Goal: Task Accomplishment & Management: Manage account settings

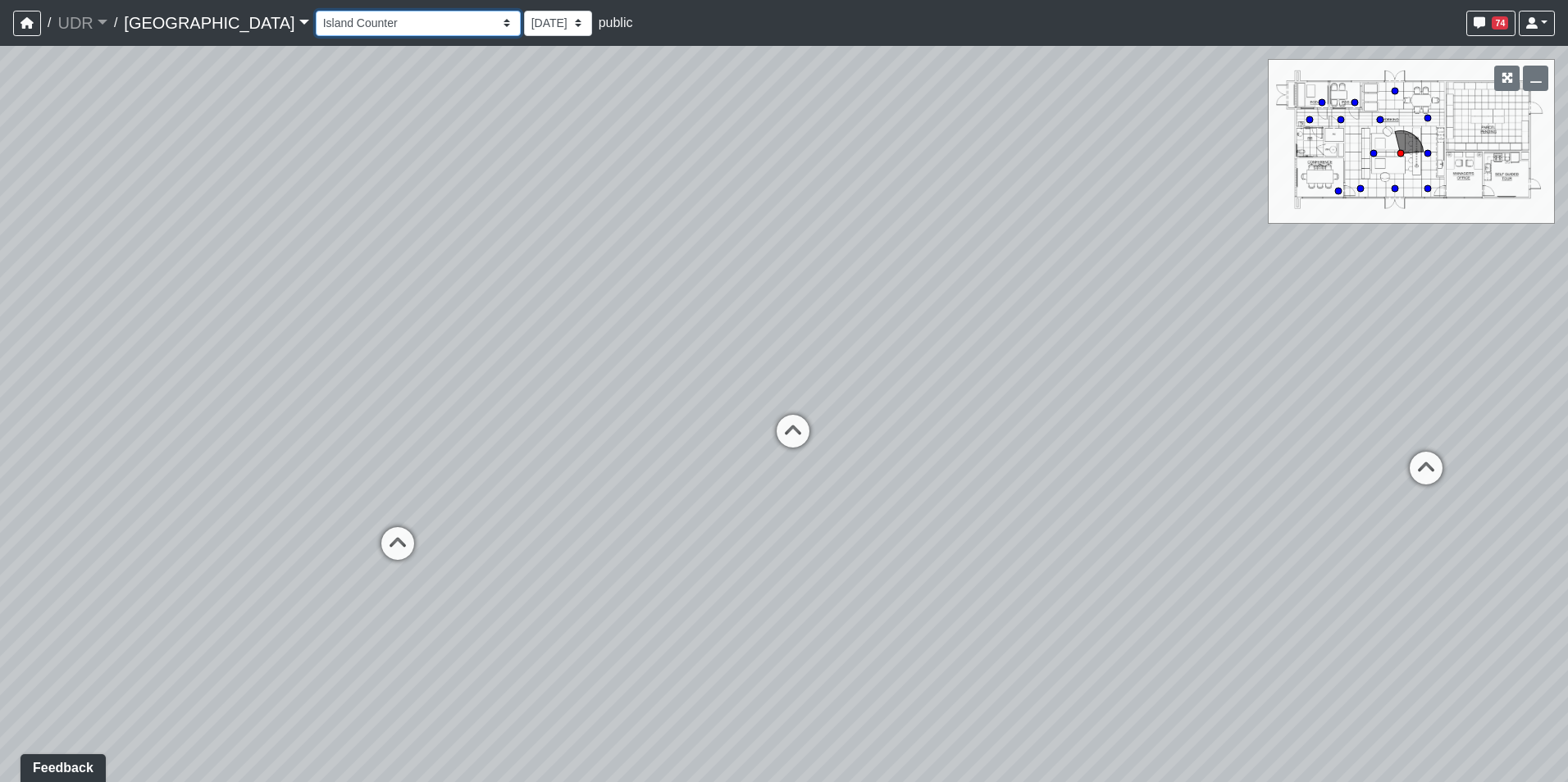
click at [316, 14] on select "Entry 1 Entry 2 Entry 3 Fireplace Seating 1 Fireplace Seating 2 Island Counter …" at bounding box center [419, 23] width 205 height 25
click at [316, 11] on select "Entry 1 Entry 2 Entry 3 Fireplace Seating 1 Fireplace Seating 2 Island Counter …" at bounding box center [419, 23] width 205 height 25
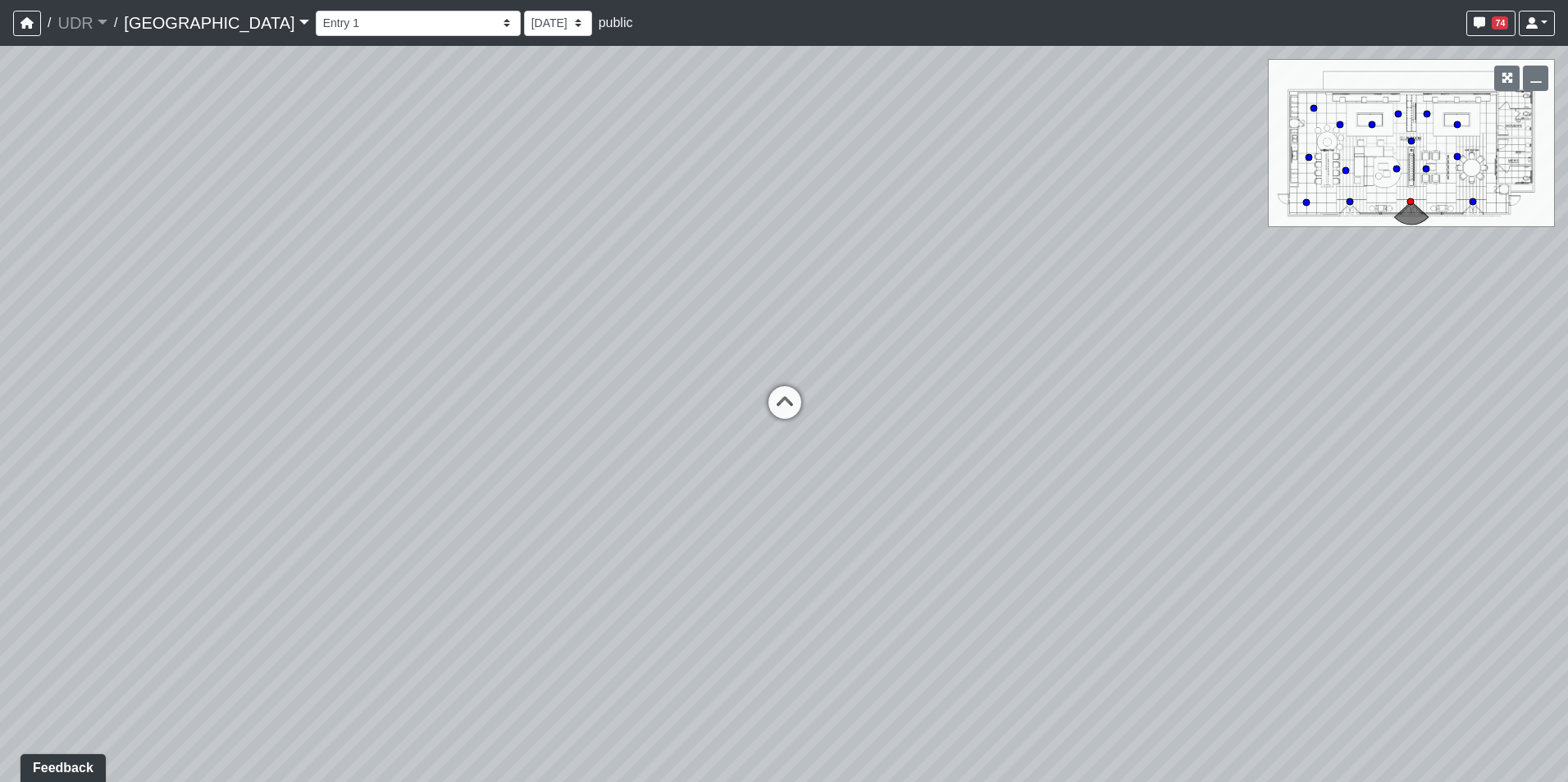
drag, startPoint x: 390, startPoint y: 350, endPoint x: 1232, endPoint y: 140, distance: 867.8
click at [1205, 140] on div "Loading... Conference Entry Loading... Coworking Entry Loading... Manager's Off…" at bounding box center [784, 414] width 1568 height 737
drag, startPoint x: 499, startPoint y: 247, endPoint x: 1103, endPoint y: 447, distance: 636.3
click at [1114, 447] on div "Loading... Conference Entry Loading... Coworking Entry Loading... Manager's Off…" at bounding box center [784, 414] width 1568 height 737
drag, startPoint x: 775, startPoint y: 402, endPoint x: 1046, endPoint y: 457, distance: 276.5
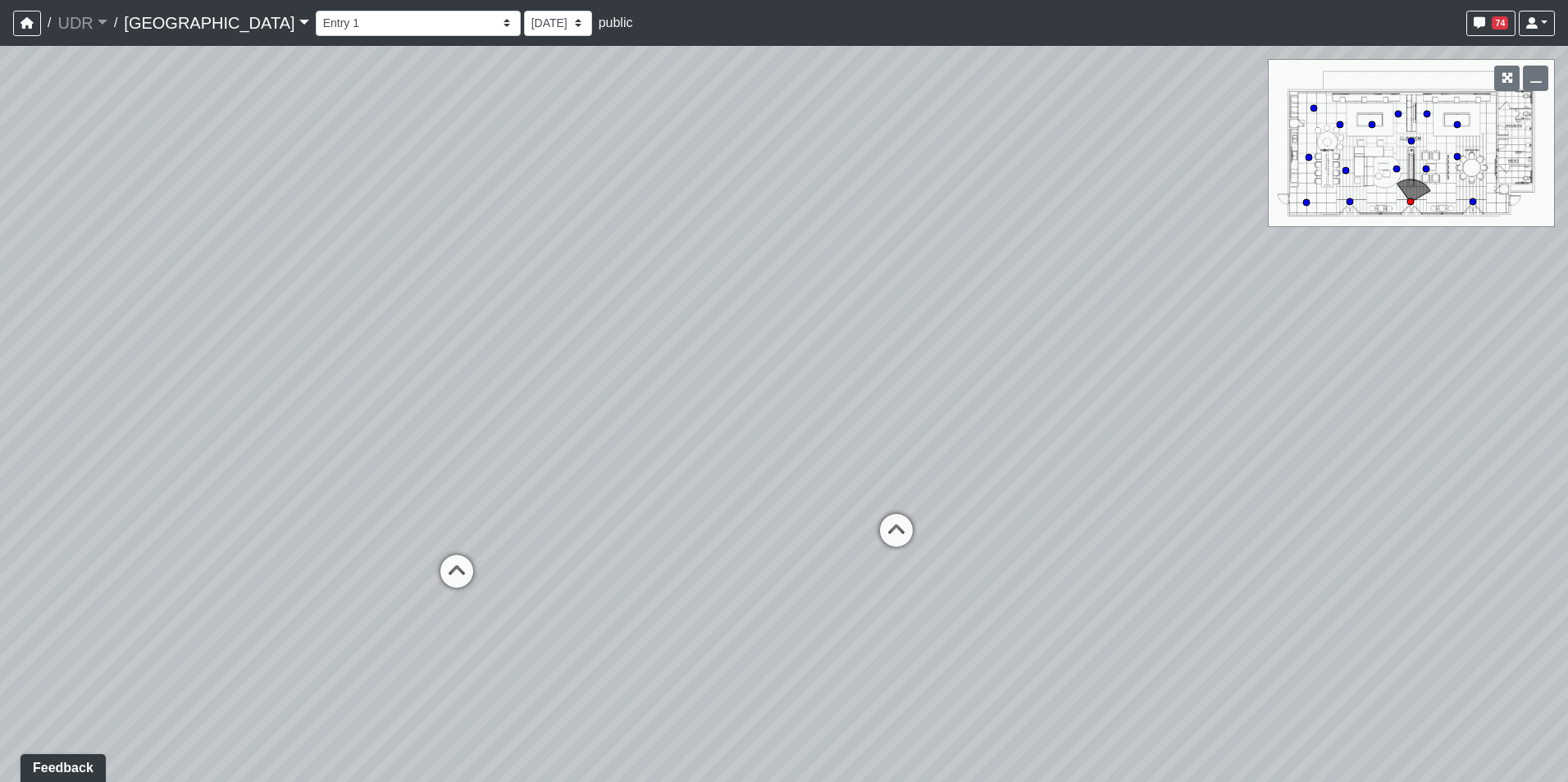
click at [1046, 457] on div "Loading... Conference Entry Loading... Coworking Entry Loading... Manager's Off…" at bounding box center [784, 414] width 1568 height 737
drag, startPoint x: 775, startPoint y: 358, endPoint x: 734, endPoint y: 379, distance: 46.1
click at [734, 379] on div "Loading... Conference Entry Loading... Coworking Entry Loading... Manager's Off…" at bounding box center [784, 414] width 1568 height 737
click at [602, 608] on icon at bounding box center [583, 623] width 49 height 49
click at [1037, 638] on icon at bounding box center [1022, 647] width 49 height 49
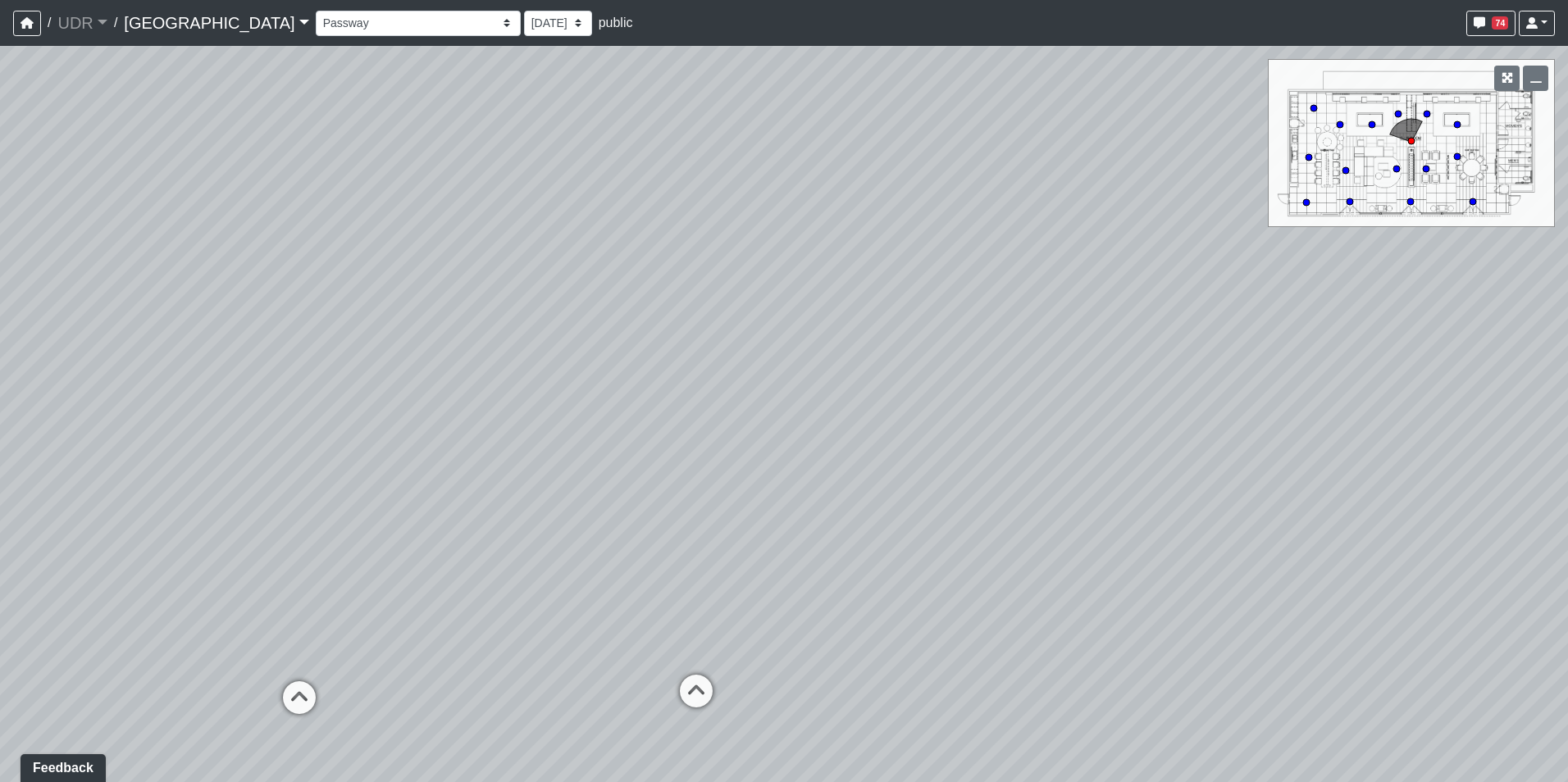
drag, startPoint x: 968, startPoint y: 530, endPoint x: 1011, endPoint y: 539, distance: 43.9
click at [1011, 539] on div "Loading... Conference Entry Loading... Coworking Entry Loading... Manager's Off…" at bounding box center [784, 414] width 1568 height 737
drag, startPoint x: 981, startPoint y: 464, endPoint x: 1147, endPoint y: 397, distance: 179.0
click at [1147, 397] on div "Loading... Conference Entry Loading... Coworking Entry Loading... Manager's Off…" at bounding box center [784, 414] width 1568 height 737
drag, startPoint x: 628, startPoint y: 443, endPoint x: 319, endPoint y: 484, distance: 311.7
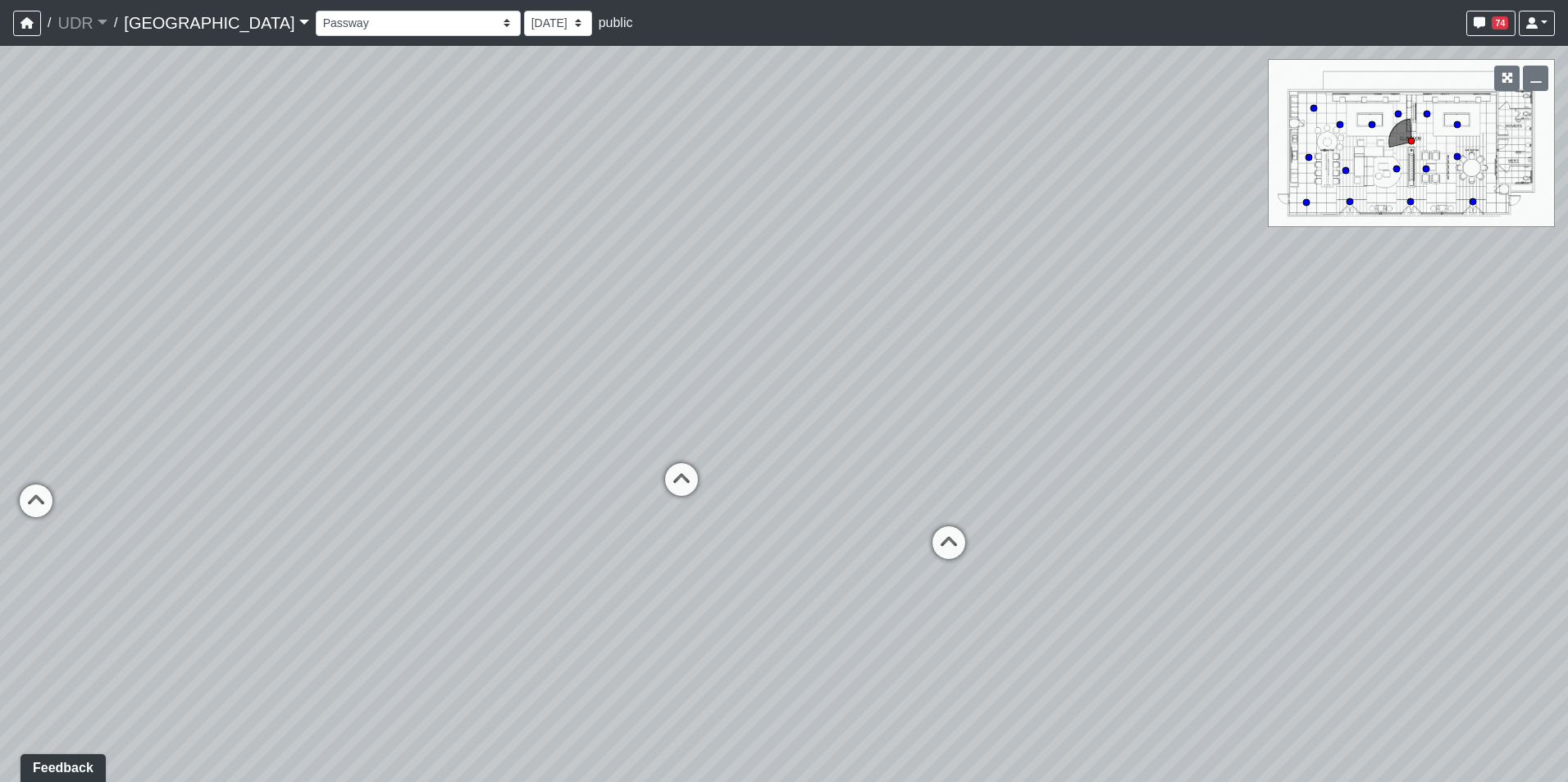
click at [98, 515] on div "Loading... Conference Entry Loading... Coworking Entry Loading... Manager's Off…" at bounding box center [784, 414] width 1568 height 737
drag, startPoint x: 850, startPoint y: 403, endPoint x: 1184, endPoint y: 400, distance: 334.0
click at [1184, 400] on div "Loading... Conference Entry Loading... Coworking Entry Loading... Manager's Off…" at bounding box center [784, 414] width 1568 height 737
drag, startPoint x: 421, startPoint y: 478, endPoint x: 916, endPoint y: 435, distance: 496.9
click at [916, 435] on div "Loading... Conference Entry Loading... Coworking Entry Loading... Manager's Off…" at bounding box center [784, 414] width 1568 height 737
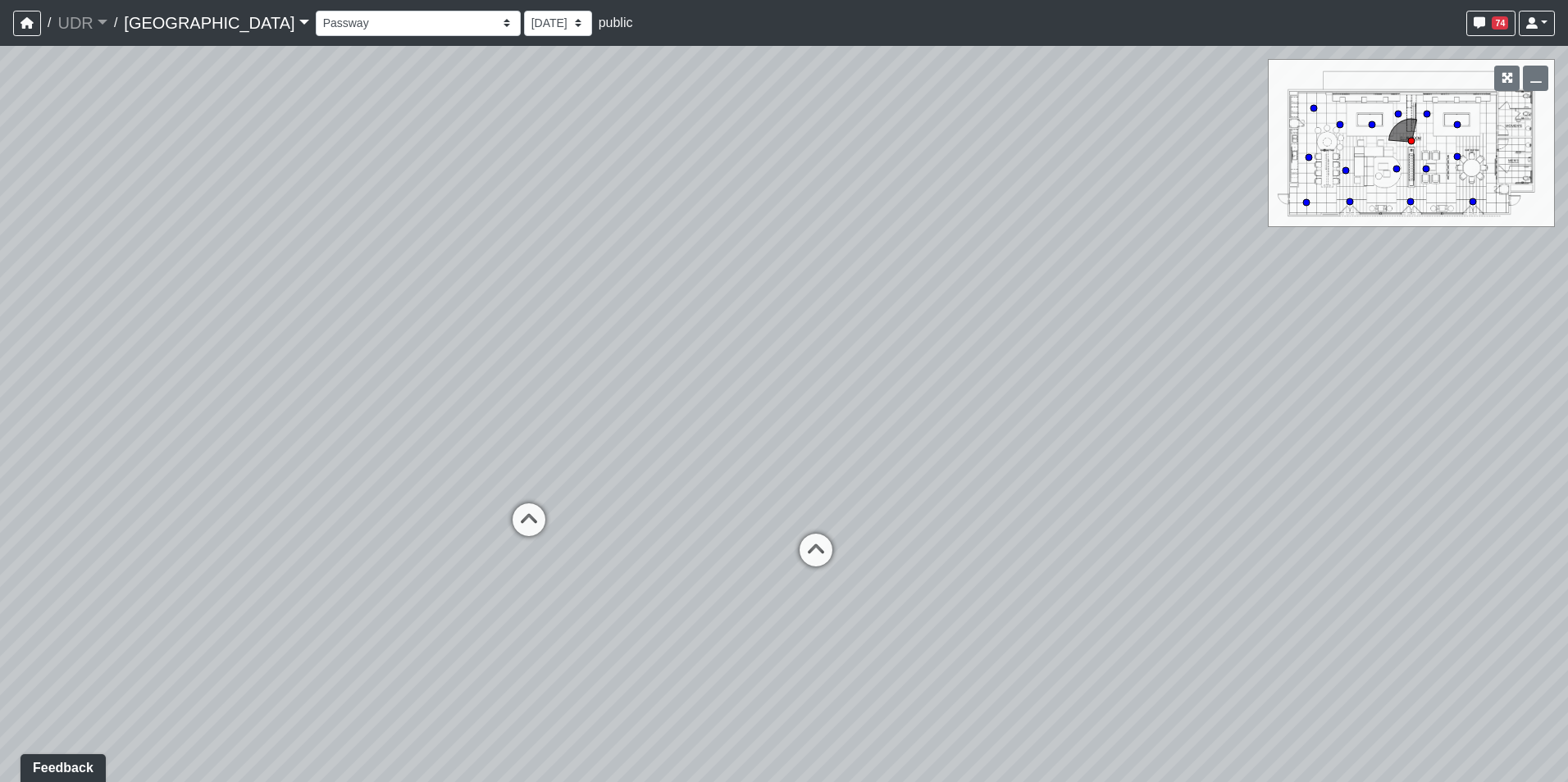
drag, startPoint x: 680, startPoint y: 436, endPoint x: 998, endPoint y: 376, distance: 323.6
click at [998, 376] on div "Loading... Conference Entry Loading... Coworking Entry Loading... Manager's Off…" at bounding box center [784, 414] width 1568 height 737
drag, startPoint x: 402, startPoint y: 542, endPoint x: 1101, endPoint y: 449, distance: 705.2
click at [1094, 450] on div "Loading... Conference Entry Loading... Coworking Entry Loading... Manager's Off…" at bounding box center [784, 414] width 1568 height 737
drag, startPoint x: 905, startPoint y: 287, endPoint x: 916, endPoint y: 401, distance: 114.5
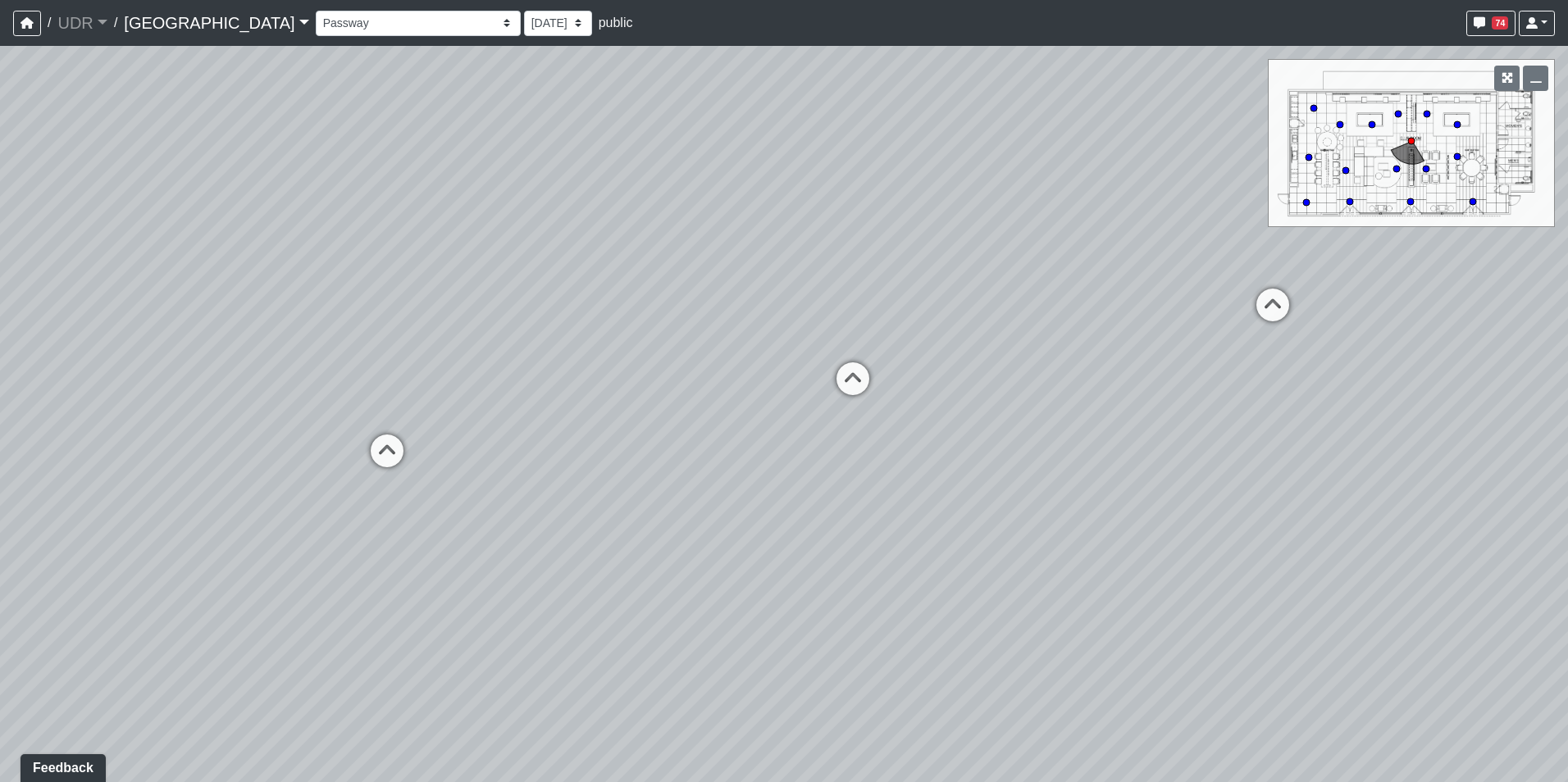
click at [916, 401] on div "Loading... Conference Entry Loading... Coworking Entry Loading... Manager's Off…" at bounding box center [784, 414] width 1568 height 737
click at [858, 429] on icon at bounding box center [855, 441] width 49 height 49
drag, startPoint x: 1010, startPoint y: 381, endPoint x: 574, endPoint y: 459, distance: 442.9
click at [601, 457] on div "Loading... Conference Entry Loading... Coworking Entry Loading... Manager's Off…" at bounding box center [784, 414] width 1568 height 737
drag, startPoint x: 1173, startPoint y: 374, endPoint x: 985, endPoint y: 434, distance: 197.3
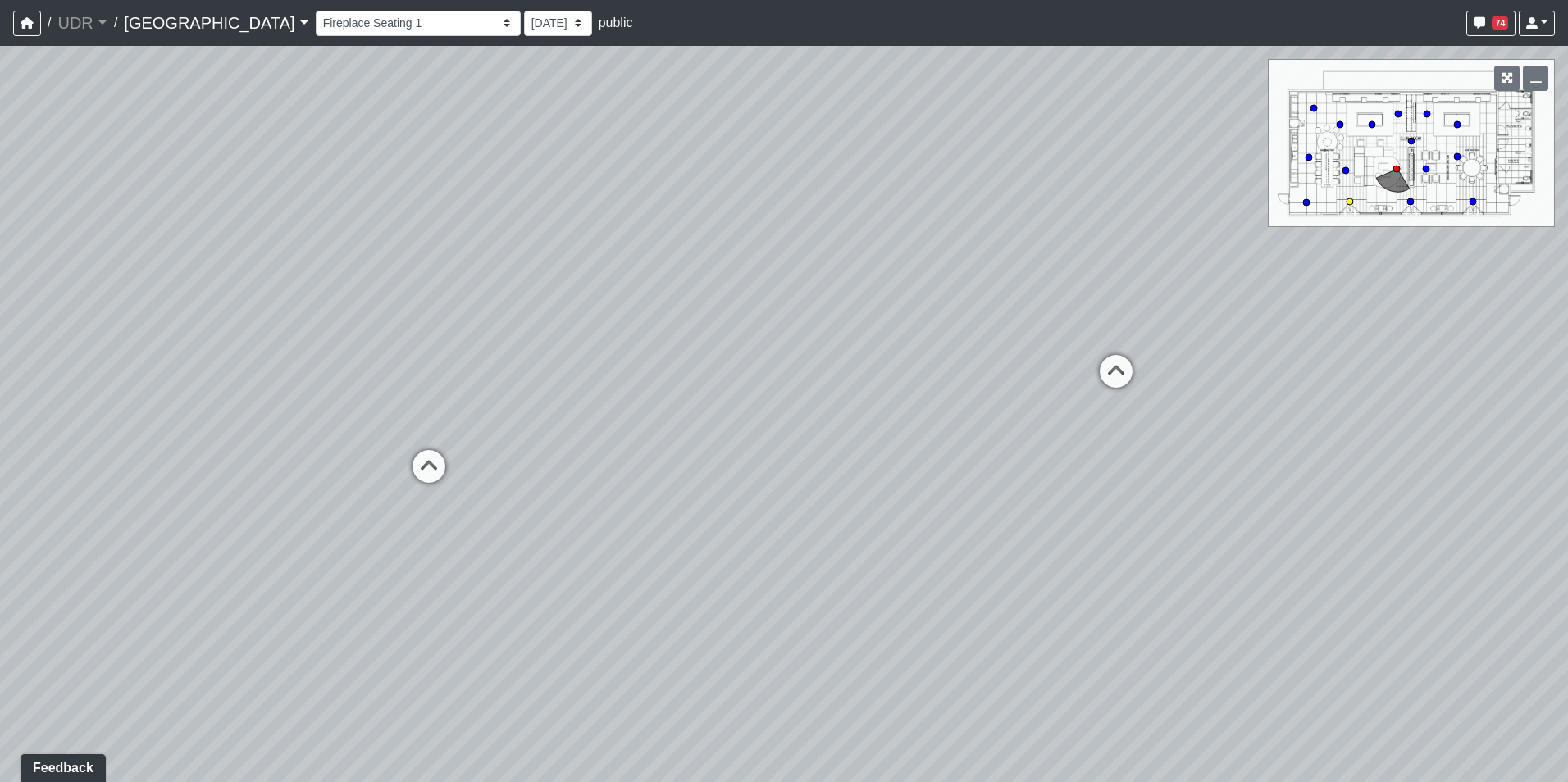
click at [985, 434] on div "Loading... Conference Entry Loading... Coworking Entry Loading... Manager's Off…" at bounding box center [784, 414] width 1568 height 737
drag, startPoint x: 1176, startPoint y: 477, endPoint x: 705, endPoint y: 490, distance: 471.2
click at [673, 494] on div "Loading... Conference Entry Loading... Coworking Entry Loading... Manager's Off…" at bounding box center [784, 414] width 1568 height 737
drag, startPoint x: 1150, startPoint y: 336, endPoint x: 757, endPoint y: 450, distance: 409.2
click at [761, 449] on div "Loading... Conference Entry Loading... Coworking Entry Loading... Manager's Off…" at bounding box center [784, 414] width 1568 height 737
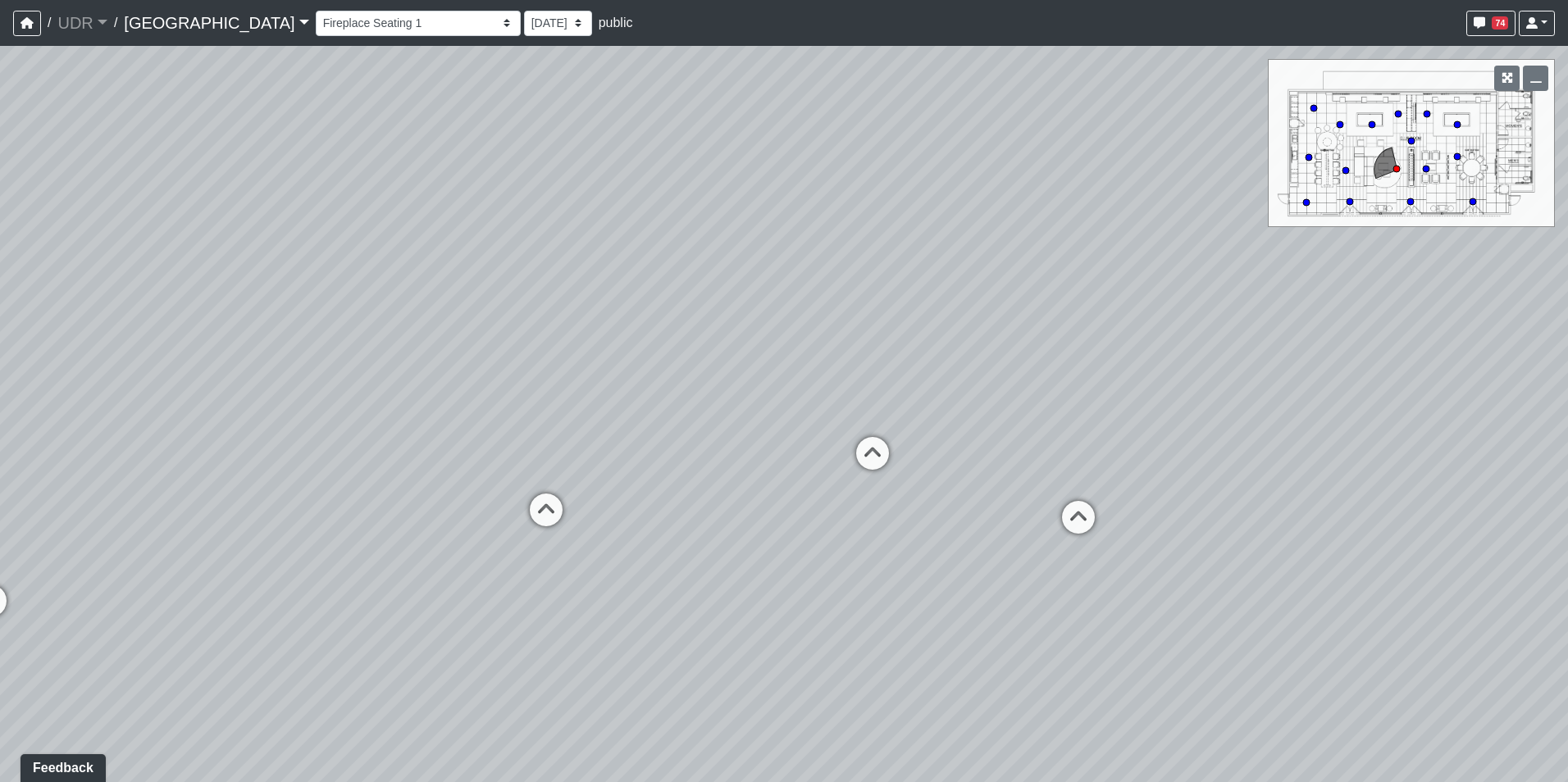
click at [570, 512] on div "Loading... Conference Entry Loading... Coworking Entry Loading... Manager's Off…" at bounding box center [784, 414] width 1568 height 737
click at [554, 512] on icon at bounding box center [545, 518] width 49 height 49
drag, startPoint x: 935, startPoint y: 420, endPoint x: 419, endPoint y: 446, distance: 516.7
click at [421, 446] on div "Loading... Conference Entry Loading... Coworking Entry Loading... Manager's Off…" at bounding box center [784, 414] width 1568 height 737
drag, startPoint x: 1003, startPoint y: 374, endPoint x: 695, endPoint y: 393, distance: 308.6
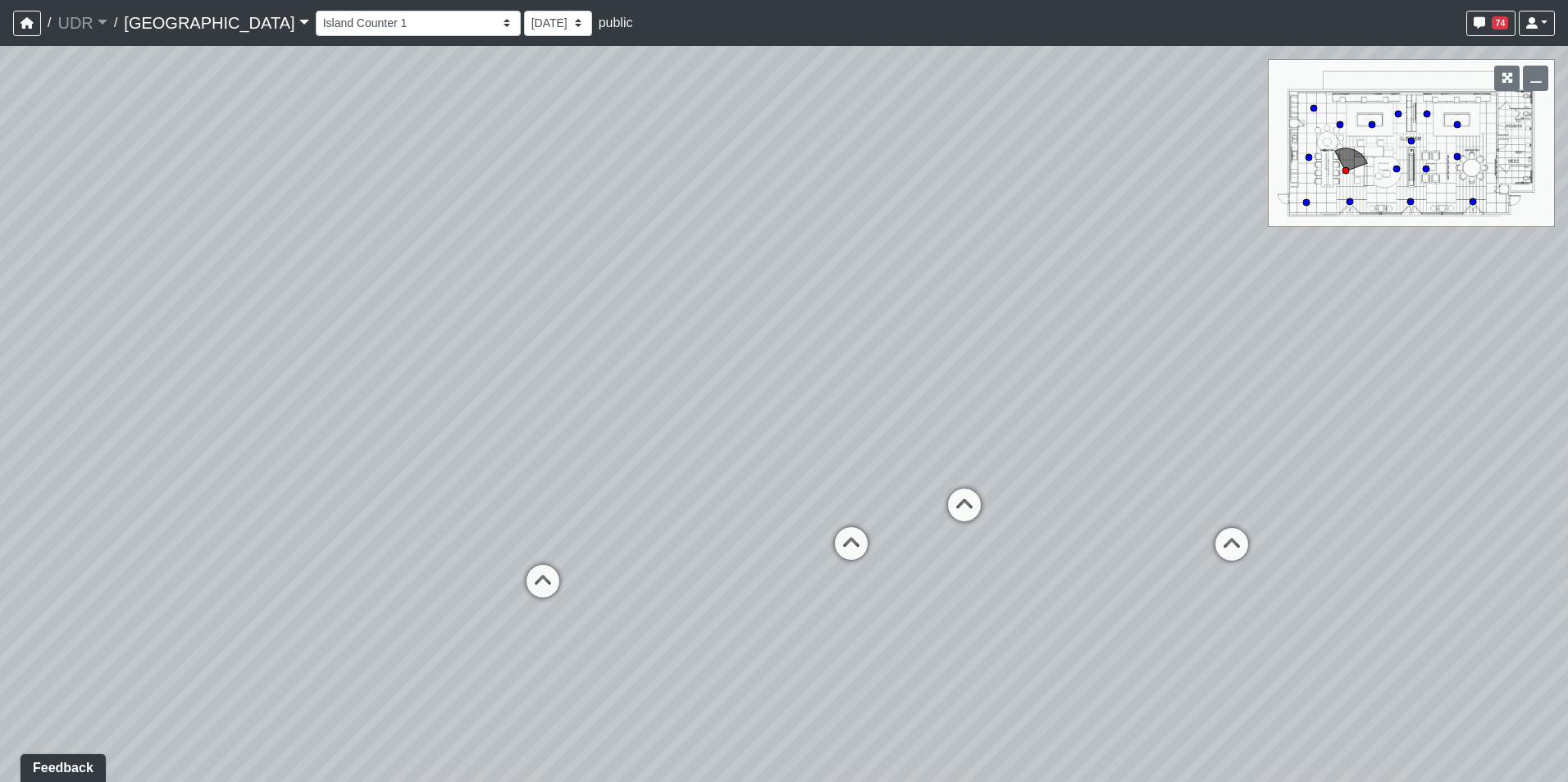
click at [695, 393] on div "Loading... Conference Entry Loading... Coworking Entry Loading... Manager's Off…" at bounding box center [784, 414] width 1568 height 737
drag, startPoint x: 1097, startPoint y: 490, endPoint x: 720, endPoint y: 408, distance: 385.8
click at [720, 408] on div "Loading... Conference Entry Loading... Coworking Entry Loading... Manager's Off…" at bounding box center [784, 414] width 1568 height 737
click at [1462, 483] on div "Loading... Conference Entry Loading... Coworking Entry Loading... Manager's Off…" at bounding box center [784, 414] width 1568 height 737
click at [1411, 494] on icon at bounding box center [1399, 509] width 49 height 49
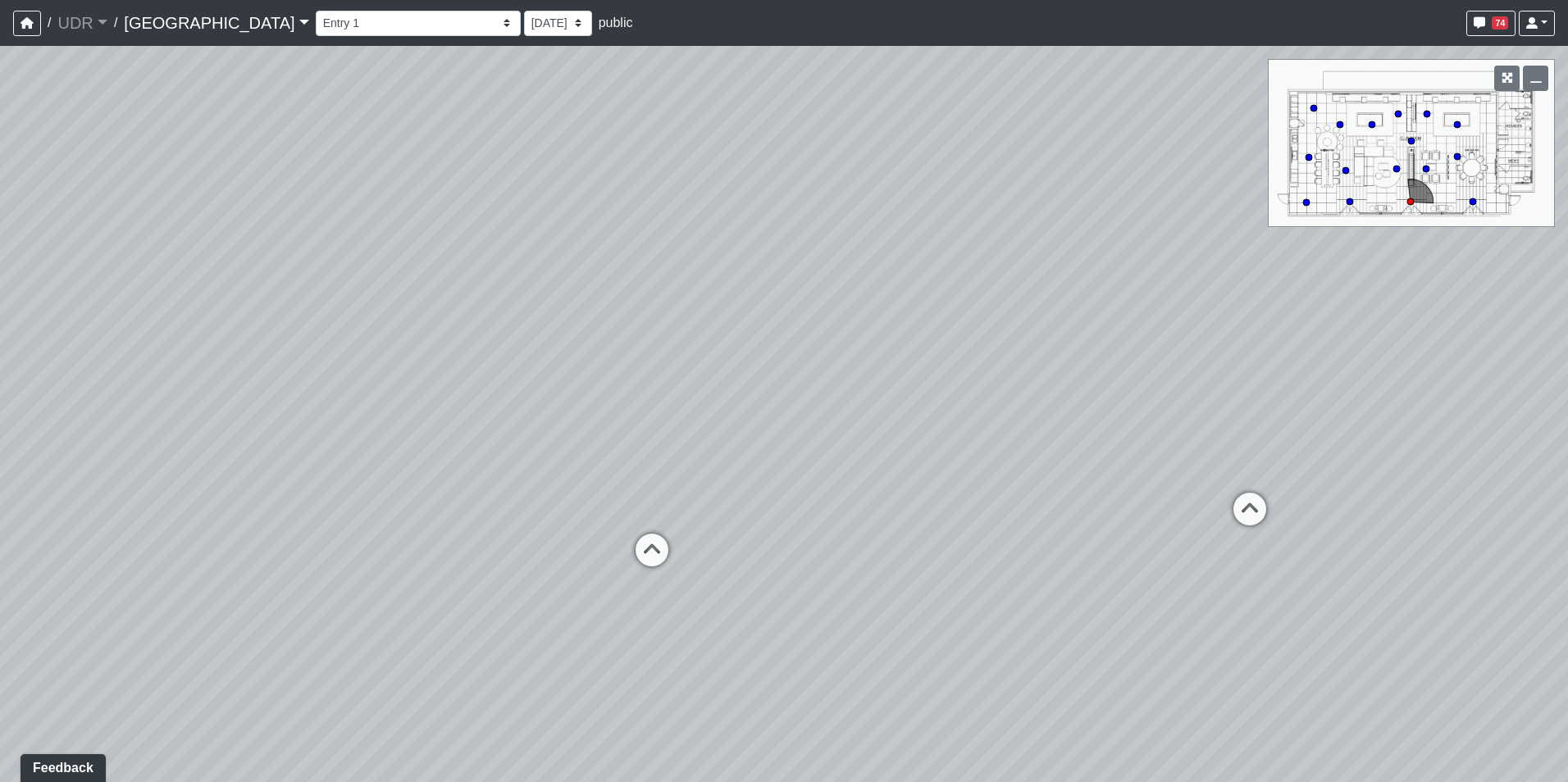
drag, startPoint x: 885, startPoint y: 457, endPoint x: 1244, endPoint y: 456, distance: 359.0
click at [1362, 457] on div "Loading... Conference Entry Loading... Coworking Entry Loading... Manager's Off…" at bounding box center [784, 414] width 1568 height 737
drag, startPoint x: 830, startPoint y: 454, endPoint x: 582, endPoint y: 454, distance: 248.0
click at [582, 454] on div "Loading... Conference Entry Loading... Coworking Entry Loading... Manager's Off…" at bounding box center [784, 414] width 1568 height 737
drag, startPoint x: 850, startPoint y: 418, endPoint x: 644, endPoint y: 510, distance: 225.6
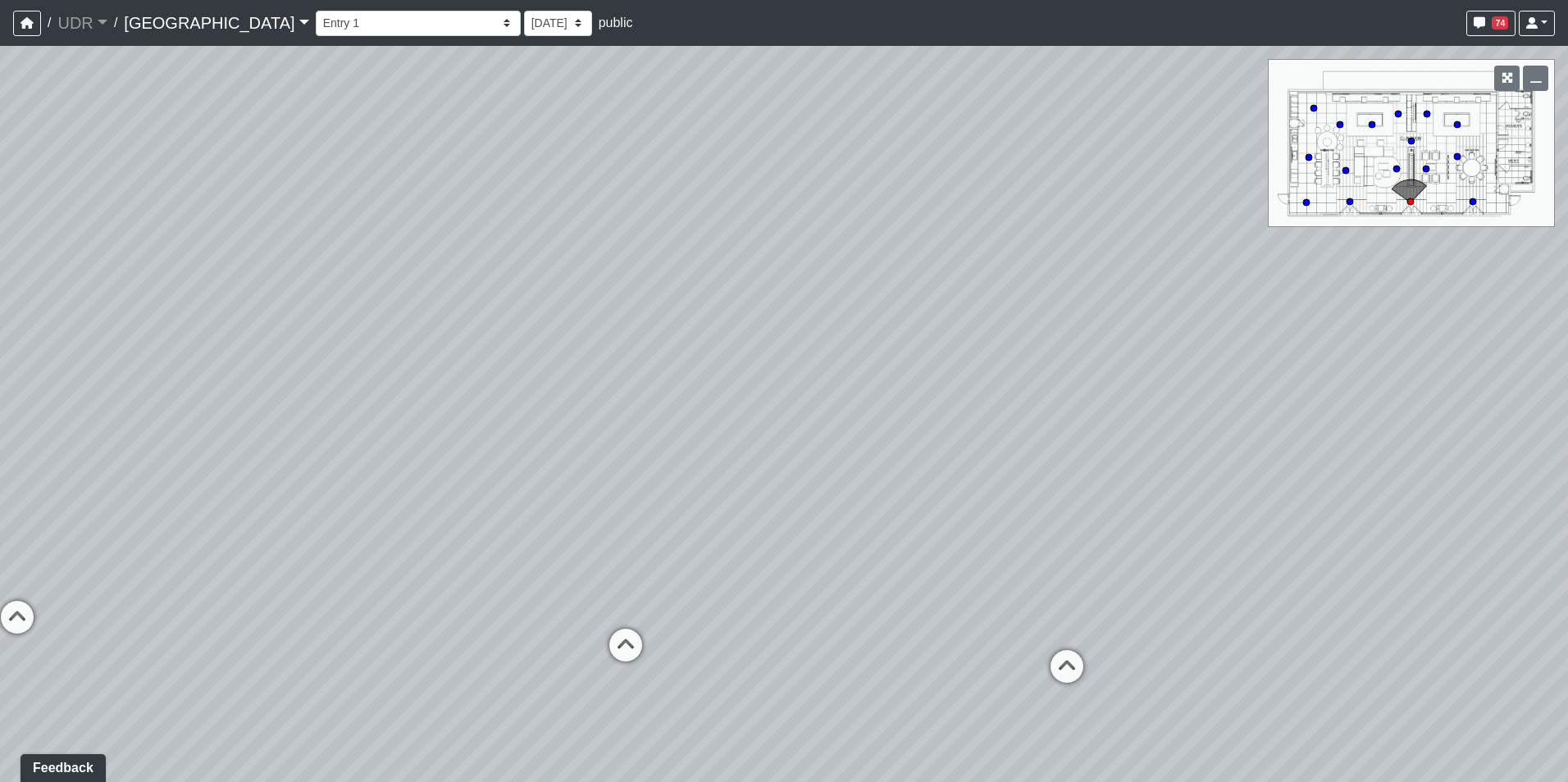
click at [644, 510] on div "Loading... Conference Entry Loading... Coworking Entry Loading... Manager's Off…" at bounding box center [784, 414] width 1568 height 737
click at [324, 18] on select "Entry 1 Entry 2 Entry 3 Fireplace Seating 1 Fireplace Seating 2 Island Counter …" at bounding box center [419, 23] width 205 height 25
click at [316, 19] on select "Entry 1 Entry 2 Entry 3 Fireplace Seating 1 Fireplace Seating 2 Island Counter …" at bounding box center [419, 23] width 205 height 25
click at [316, 11] on select "Entry 1 Entry 2 Entry 3 Fireplace Seating 1 Fireplace Seating 2 Island Counter …" at bounding box center [419, 23] width 205 height 25
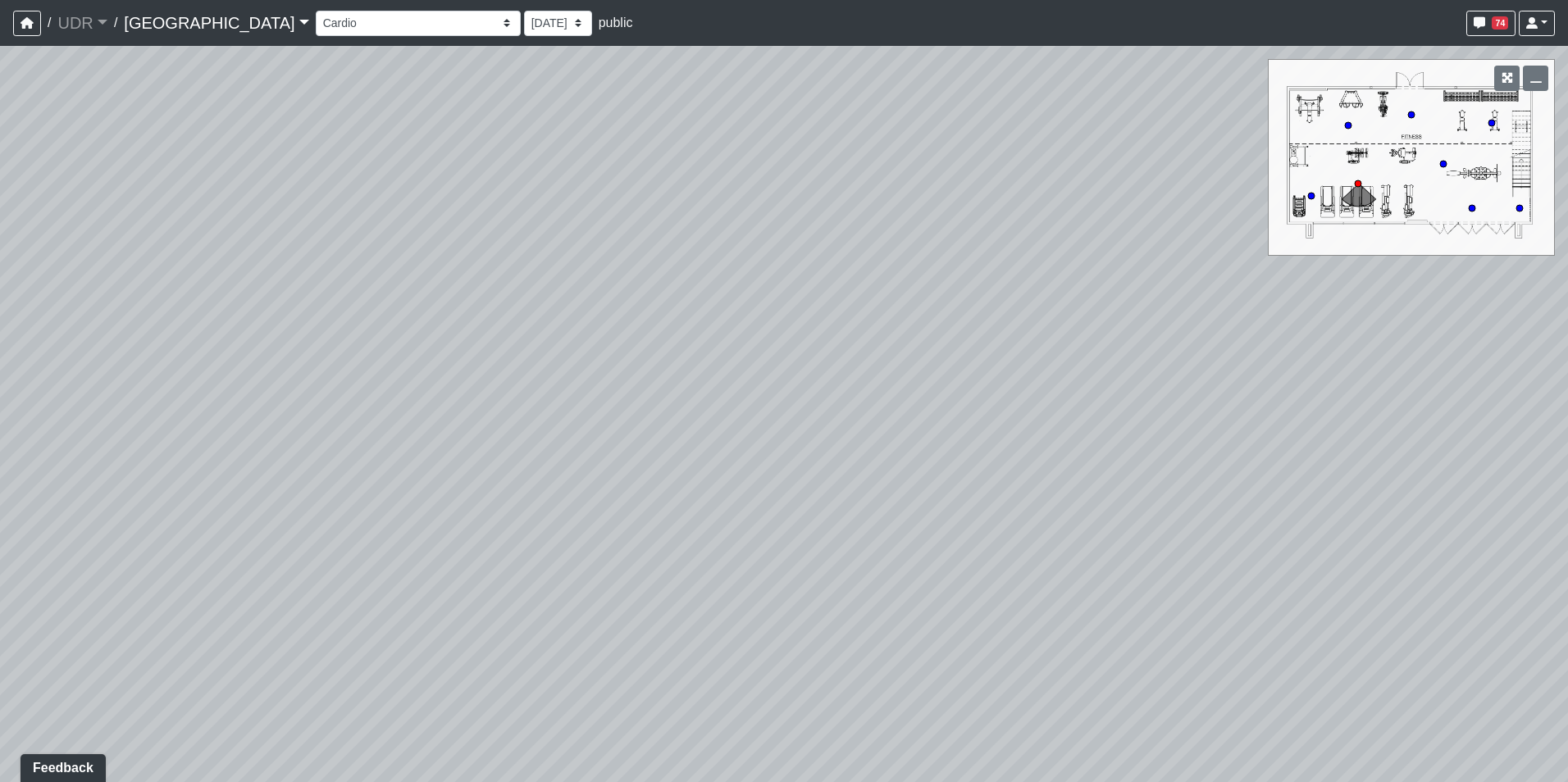
drag, startPoint x: 283, startPoint y: 494, endPoint x: 1276, endPoint y: 452, distance: 993.9
click at [1275, 452] on div "Loading... Conference Entry Loading... Coworking Entry Loading... Manager's Off…" at bounding box center [784, 414] width 1568 height 737
drag, startPoint x: 891, startPoint y: 515, endPoint x: 465, endPoint y: 635, distance: 442.6
click at [467, 635] on div "Loading... Conference Entry Loading... Coworking Entry Loading... Manager's Off…" at bounding box center [784, 414] width 1568 height 737
drag, startPoint x: 634, startPoint y: 575, endPoint x: 425, endPoint y: 534, distance: 213.0
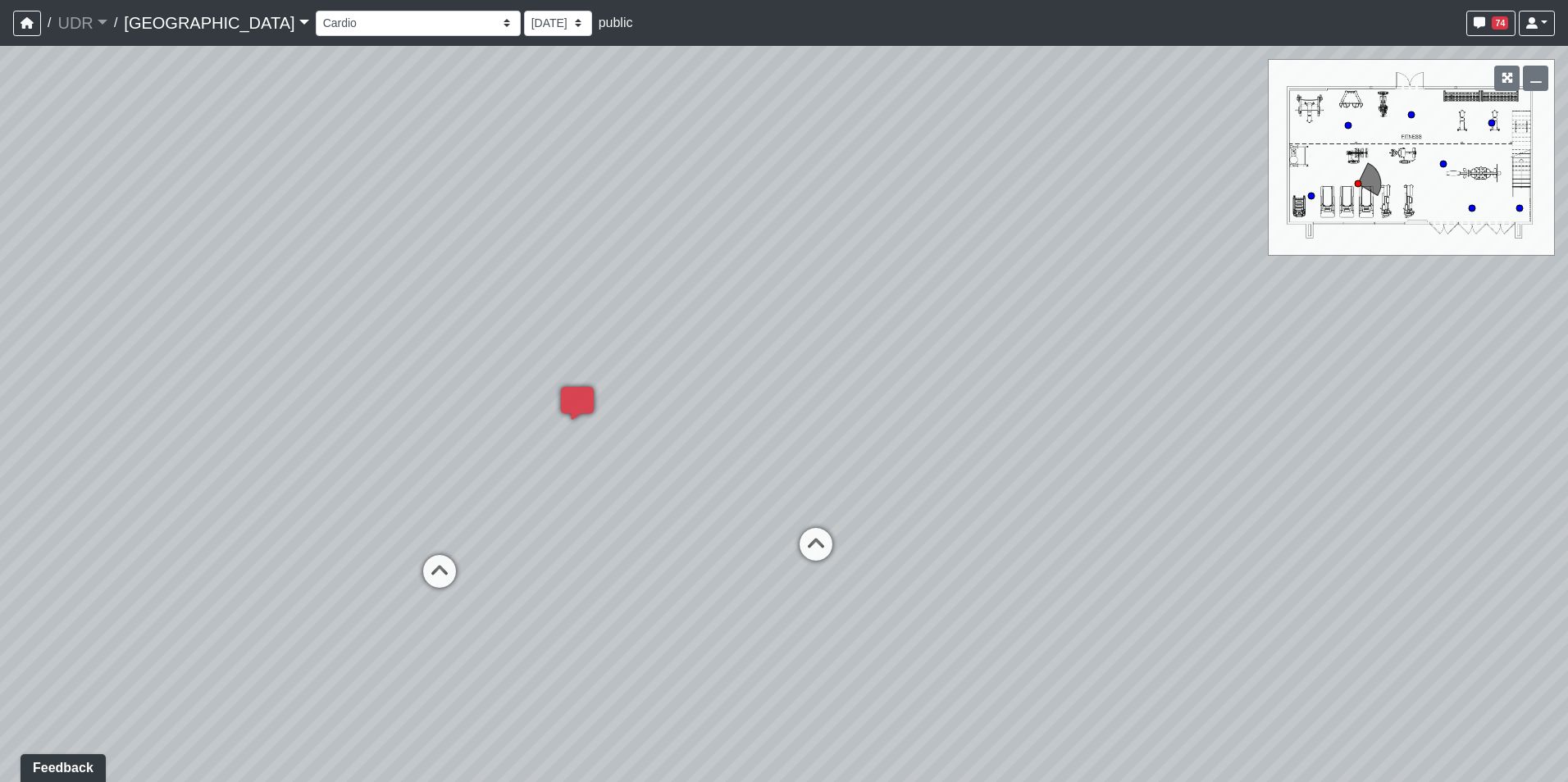
click at [466, 545] on div "Loading... Conference Entry Loading... Coworking Entry Loading... Manager's Off…" at bounding box center [784, 414] width 1568 height 737
drag, startPoint x: 973, startPoint y: 526, endPoint x: 483, endPoint y: 625, distance: 499.9
click at [483, 625] on div "Loading... Conference Entry Loading... Coworking Entry Loading... Manager's Off…" at bounding box center [784, 414] width 1568 height 737
drag, startPoint x: 957, startPoint y: 568, endPoint x: 1403, endPoint y: 622, distance: 449.3
click at [1403, 622] on div "Loading... Conference Entry Loading... Coworking Entry Loading... Manager's Off…" at bounding box center [784, 414] width 1568 height 737
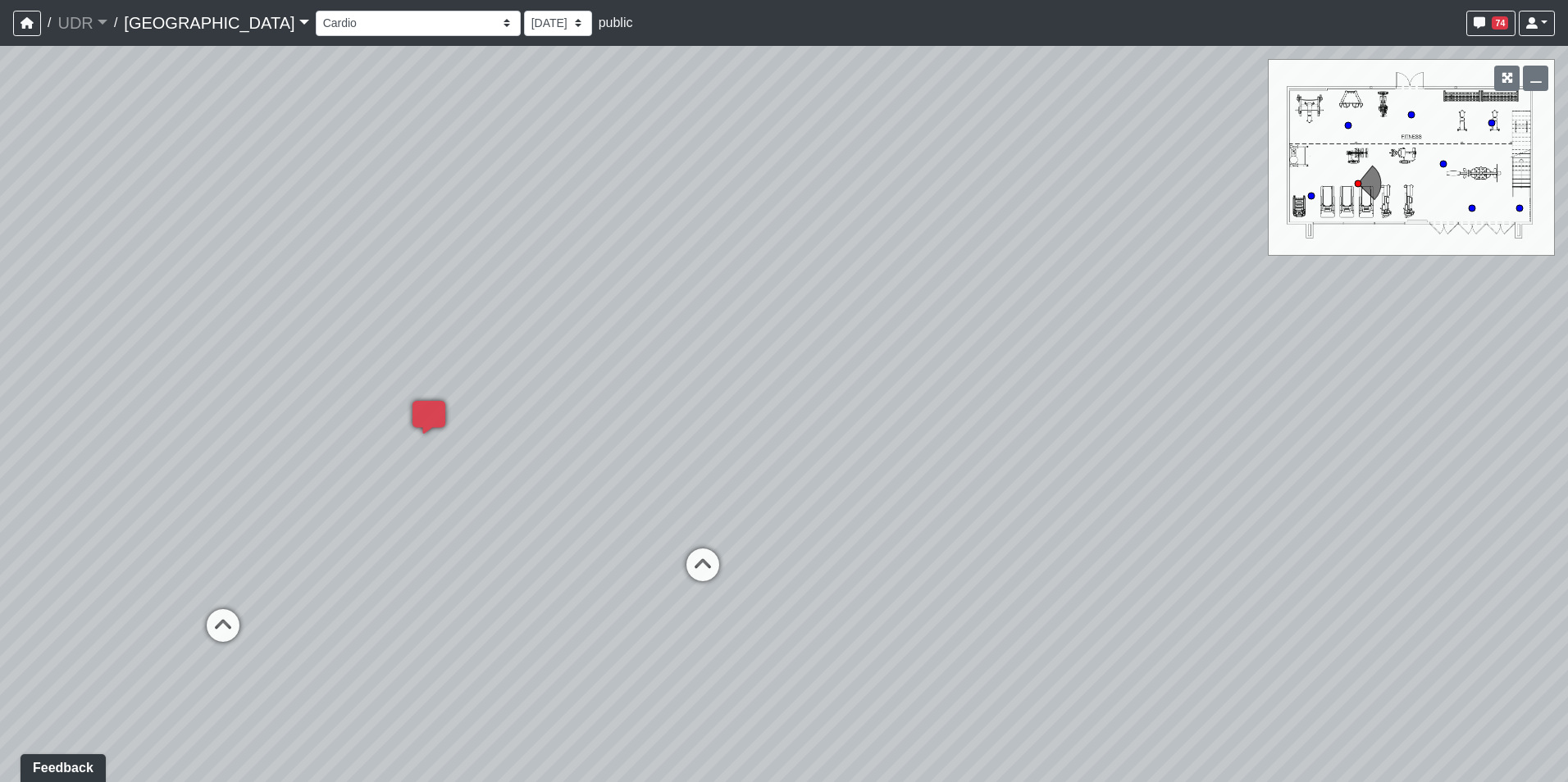
drag, startPoint x: 429, startPoint y: 355, endPoint x: 625, endPoint y: 375, distance: 197.0
click at [625, 375] on div "Loading... Conference Entry Loading... Coworking Entry Loading... Manager's Off…" at bounding box center [784, 414] width 1568 height 737
drag, startPoint x: 801, startPoint y: 235, endPoint x: 849, endPoint y: 163, distance: 86.5
click at [848, 159] on div "Loading... Conference Entry Loading... Coworking Entry Loading... Manager's Off…" at bounding box center [784, 414] width 1568 height 737
drag, startPoint x: 840, startPoint y: 332, endPoint x: 851, endPoint y: 315, distance: 20.2
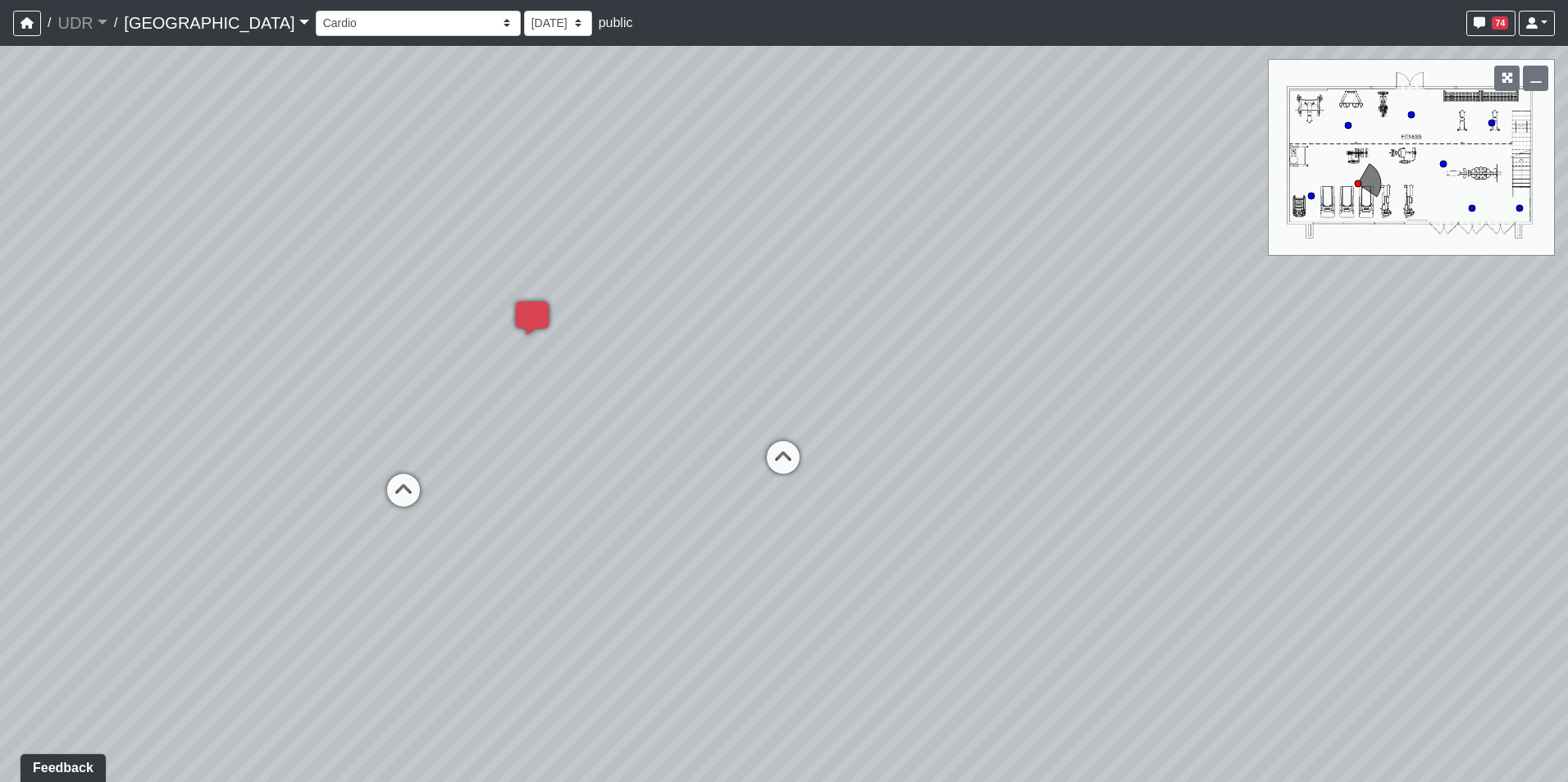
click at [851, 315] on div "Loading... Conference Entry Loading... Coworking Entry Loading... Manager's Off…" at bounding box center [784, 414] width 1568 height 737
click at [765, 471] on icon at bounding box center [782, 465] width 49 height 49
select select "6dk5PvsCZUmbHbBXgDbjDF"
drag, startPoint x: 1006, startPoint y: 378, endPoint x: 713, endPoint y: 640, distance: 393.1
click at [713, 640] on div "Loading... Conference Entry Loading... Coworking Entry Loading... Manager's Off…" at bounding box center [784, 414] width 1568 height 737
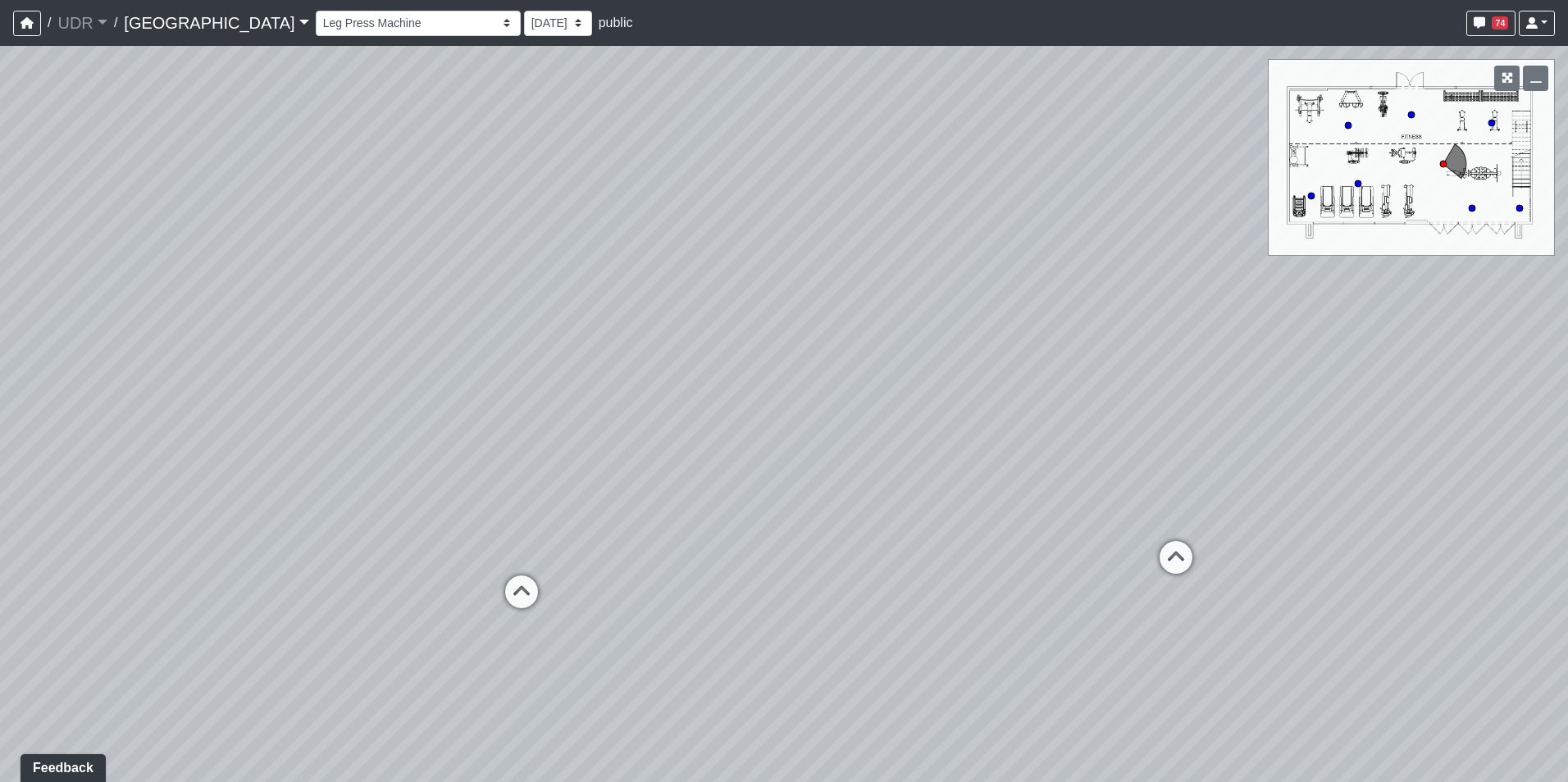
drag, startPoint x: 713, startPoint y: 640, endPoint x: 992, endPoint y: 437, distance: 345.0
click at [992, 437] on div "Loading... Conference Entry Loading... Coworking Entry Loading... Manager's Off…" at bounding box center [784, 414] width 1568 height 737
drag, startPoint x: 1014, startPoint y: 433, endPoint x: 960, endPoint y: 392, distance: 67.8
click at [977, 392] on div "Loading... Conference Entry Loading... Coworking Entry Loading... Manager's Off…" at bounding box center [784, 414] width 1568 height 737
drag, startPoint x: 1084, startPoint y: 409, endPoint x: 1015, endPoint y: 488, distance: 104.9
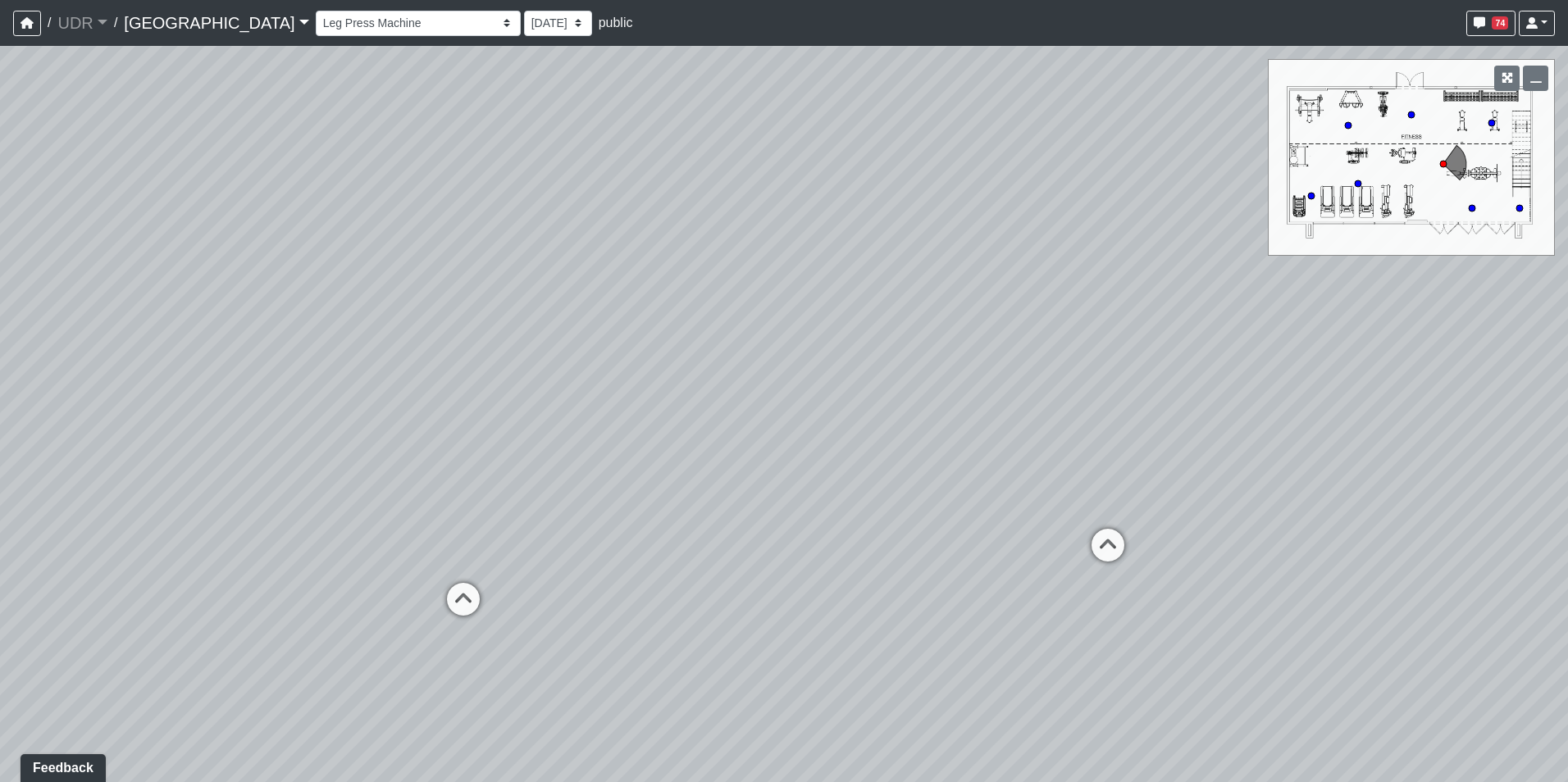
click at [1015, 488] on div "Loading... Conference Entry Loading... Coworking Entry Loading... Manager's Off…" at bounding box center [784, 414] width 1568 height 737
click at [23, 16] on button "button" at bounding box center [27, 23] width 28 height 25
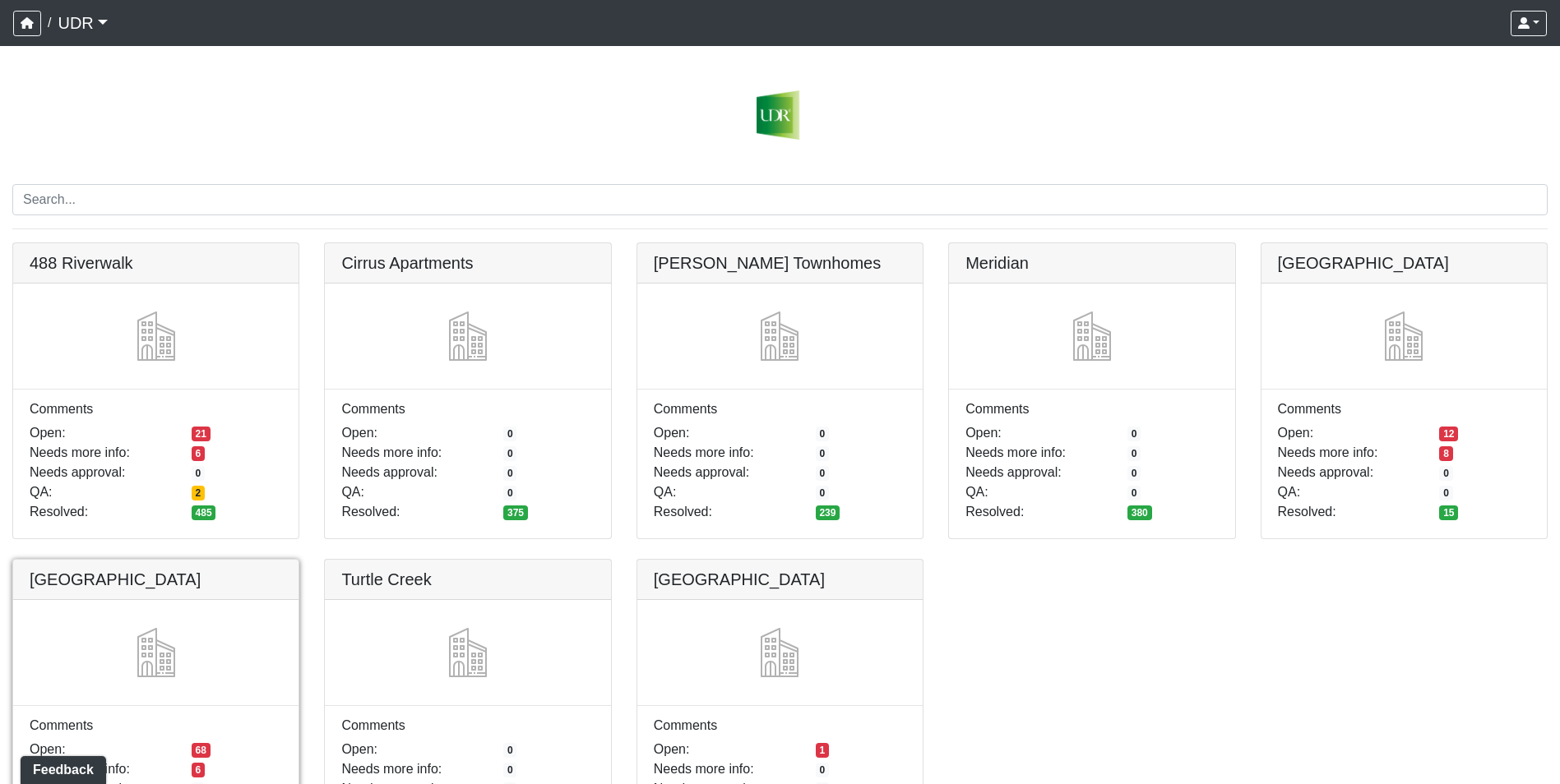
click at [145, 560] on link at bounding box center [156, 560] width 285 height 0
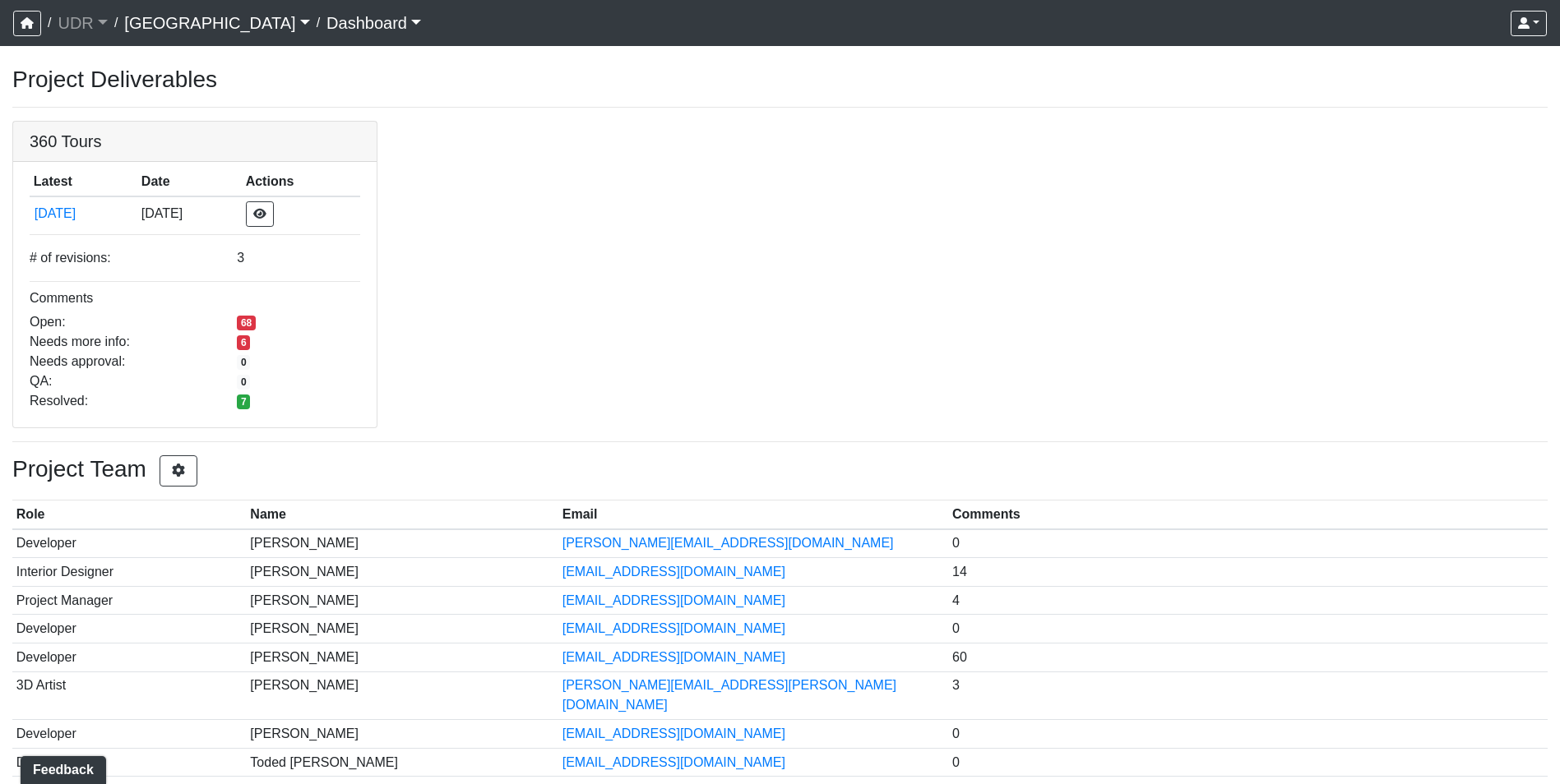
scroll to position [84, 0]
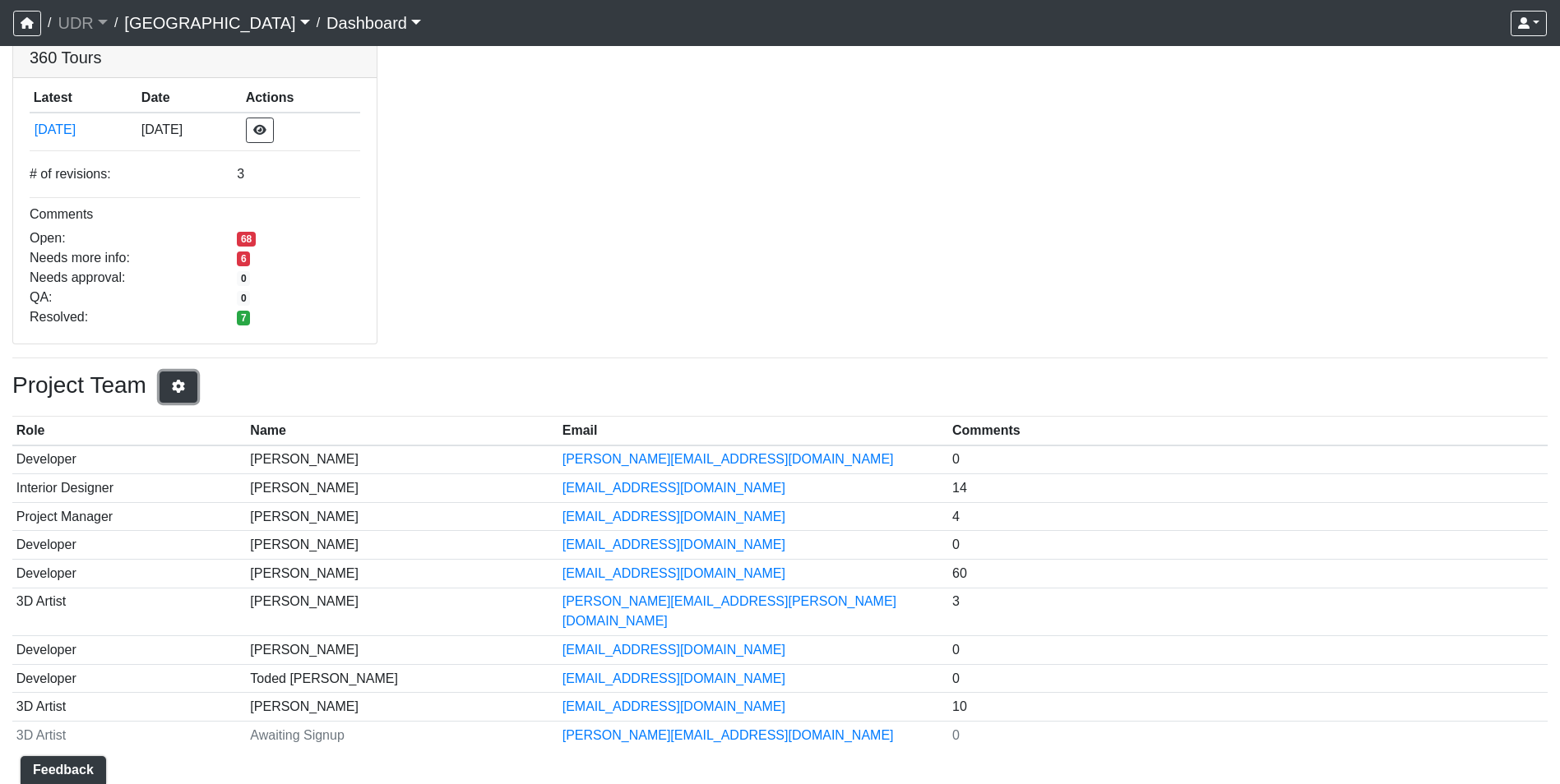
click at [182, 392] on icon "button" at bounding box center [178, 387] width 16 height 14
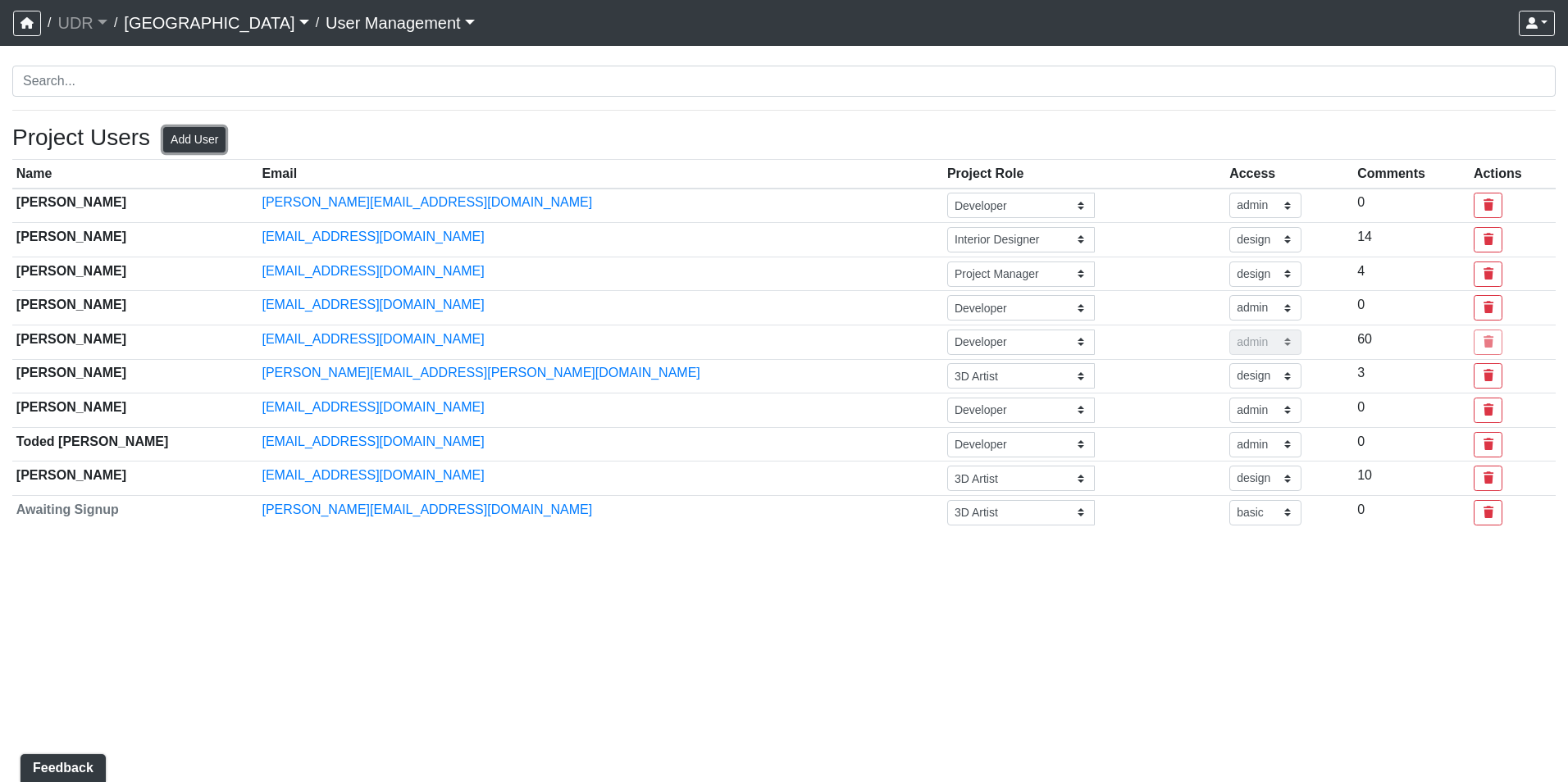
click at [202, 145] on button "Add User" at bounding box center [194, 139] width 62 height 25
select select "basic"
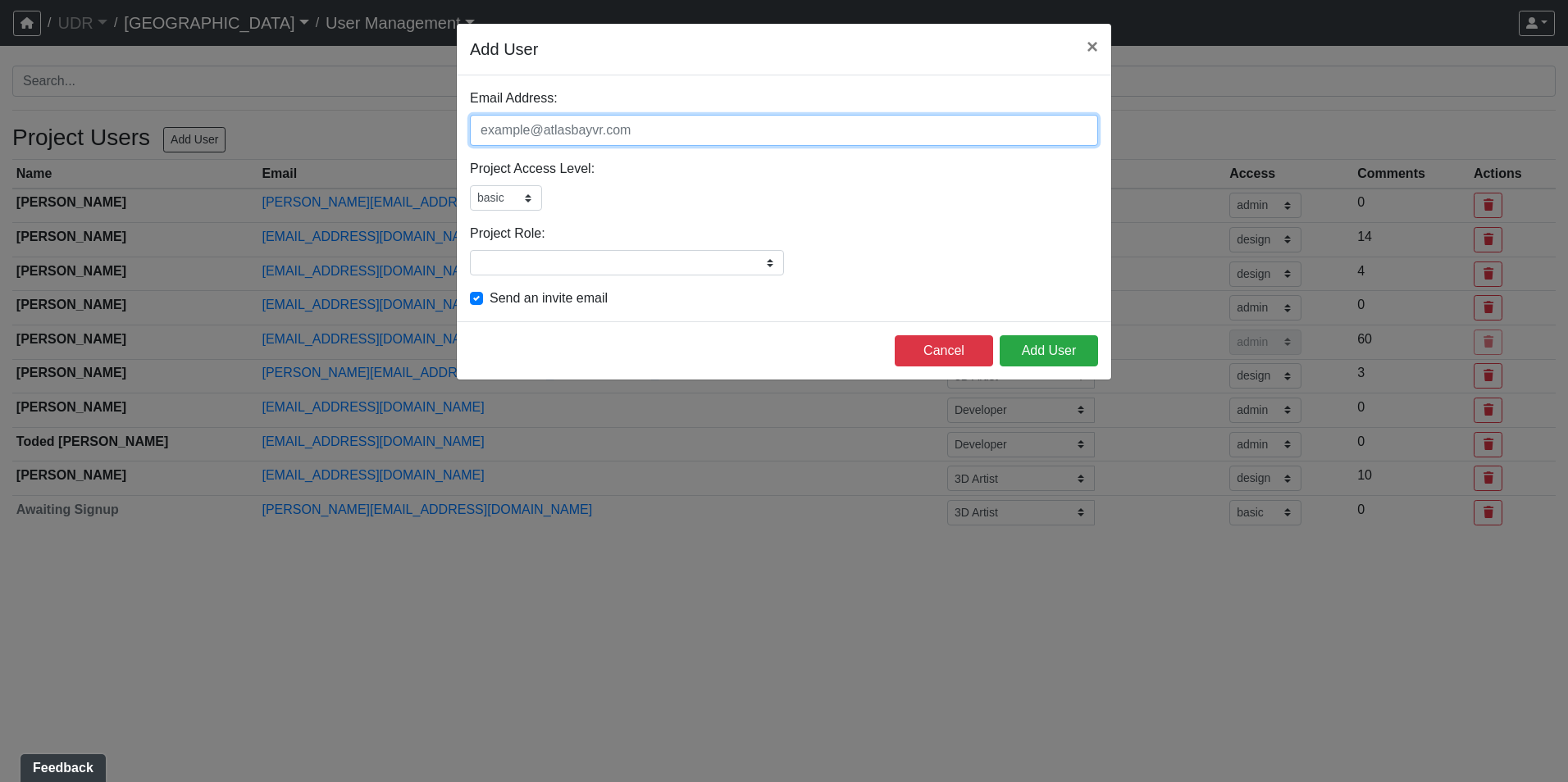
click at [558, 126] on input "Email Address:" at bounding box center [784, 130] width 628 height 31
paste input "[EMAIL_ADDRESS][DOMAIN_NAME]"
type input "[EMAIL_ADDRESS][DOMAIN_NAME]"
click at [499, 197] on select "admin design basic external public" at bounding box center [506, 198] width 73 height 25
click at [657, 231] on div "Project Role: Please add or select a project role Architect Developer Interior …" at bounding box center [784, 249] width 628 height 51
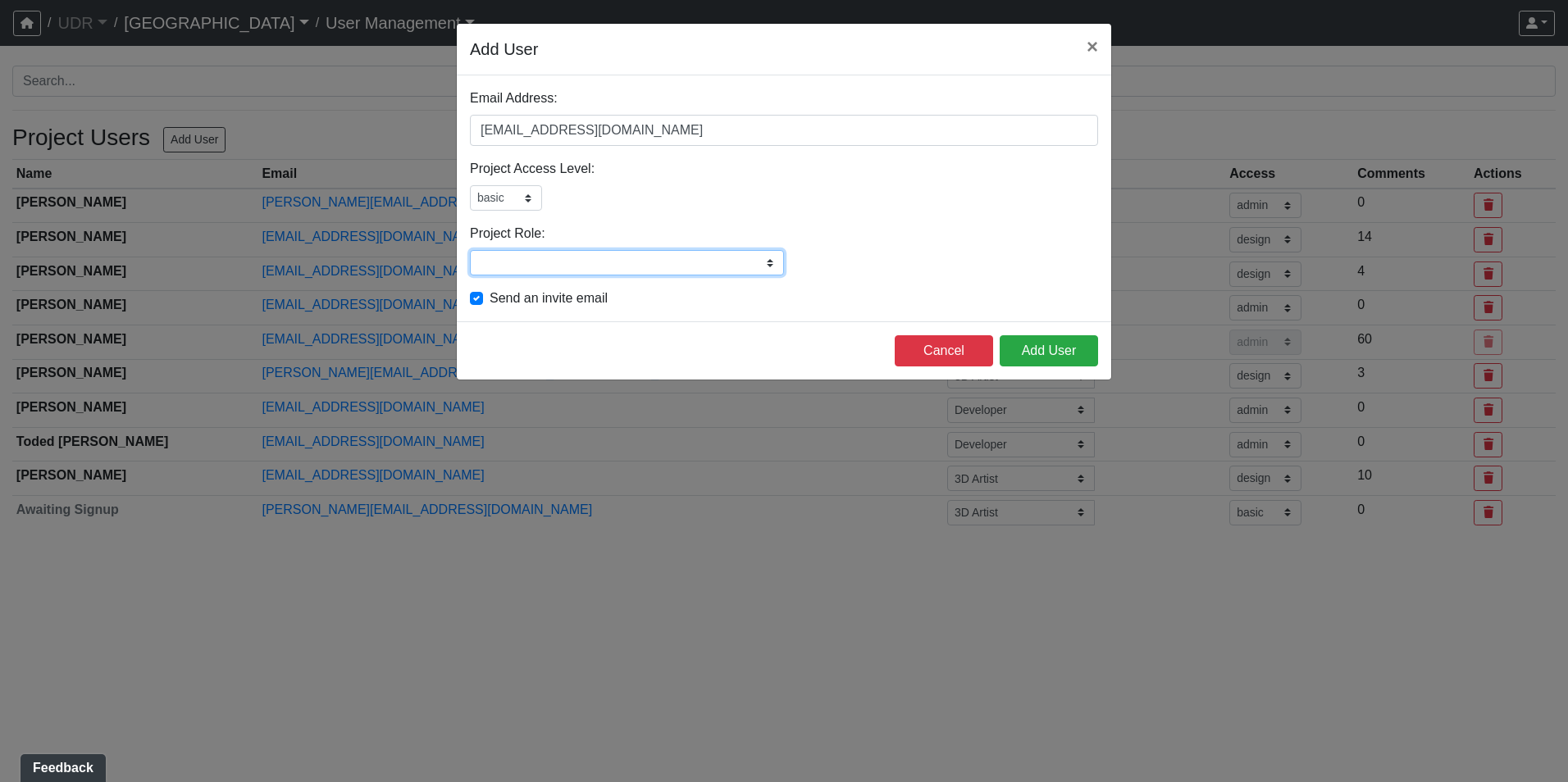
click at [624, 257] on input "Project Role:" at bounding box center [626, 263] width 314 height 25
click at [777, 157] on div "Email Address: [EMAIL_ADDRESS][DOMAIN_NAME] Please add a user email Project Acc…" at bounding box center [783, 198] width 654 height 246
click at [1071, 359] on button "Add User" at bounding box center [1049, 351] width 99 height 31
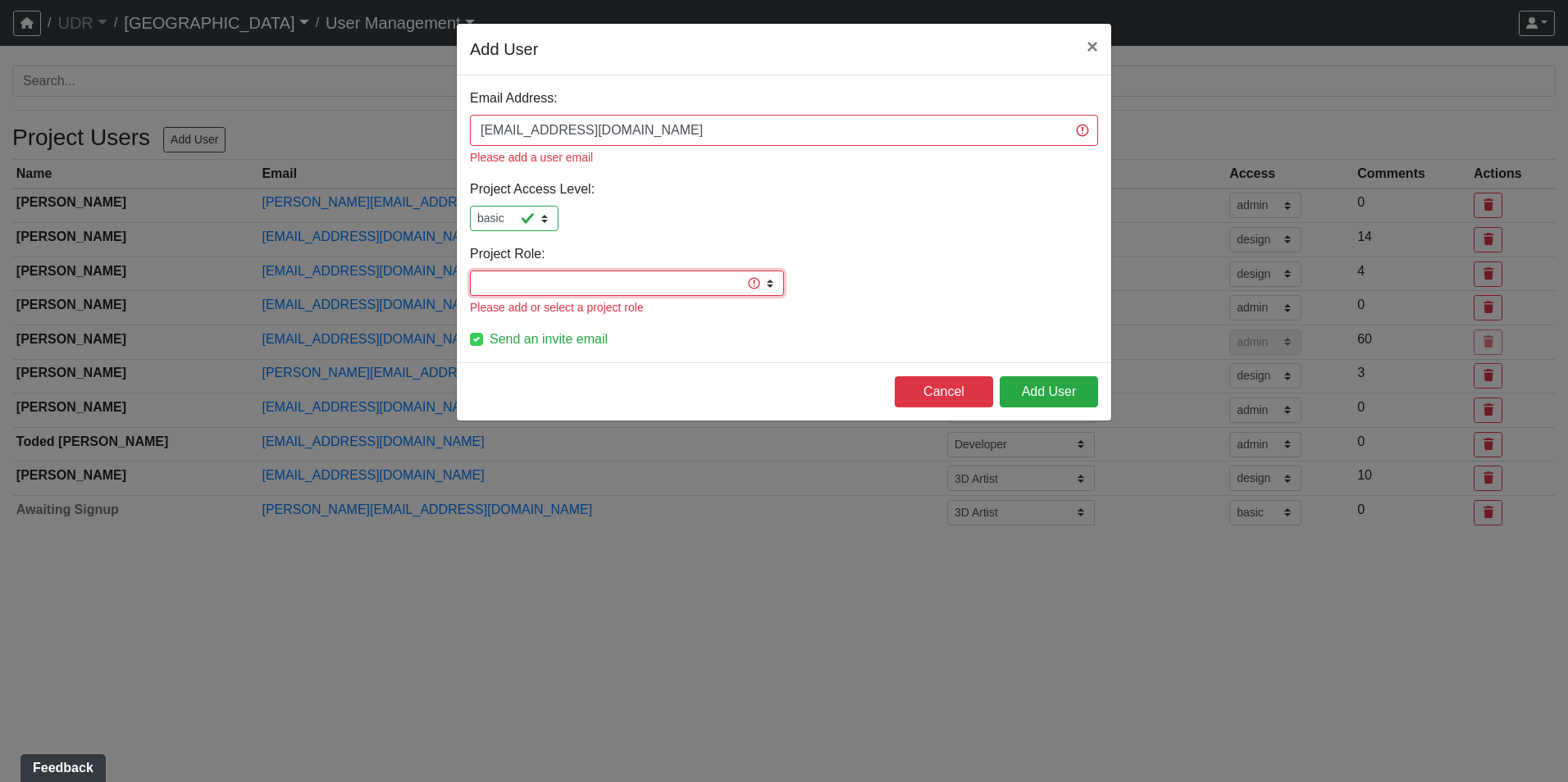
click at [595, 271] on input "Project Role:" at bounding box center [626, 283] width 314 height 25
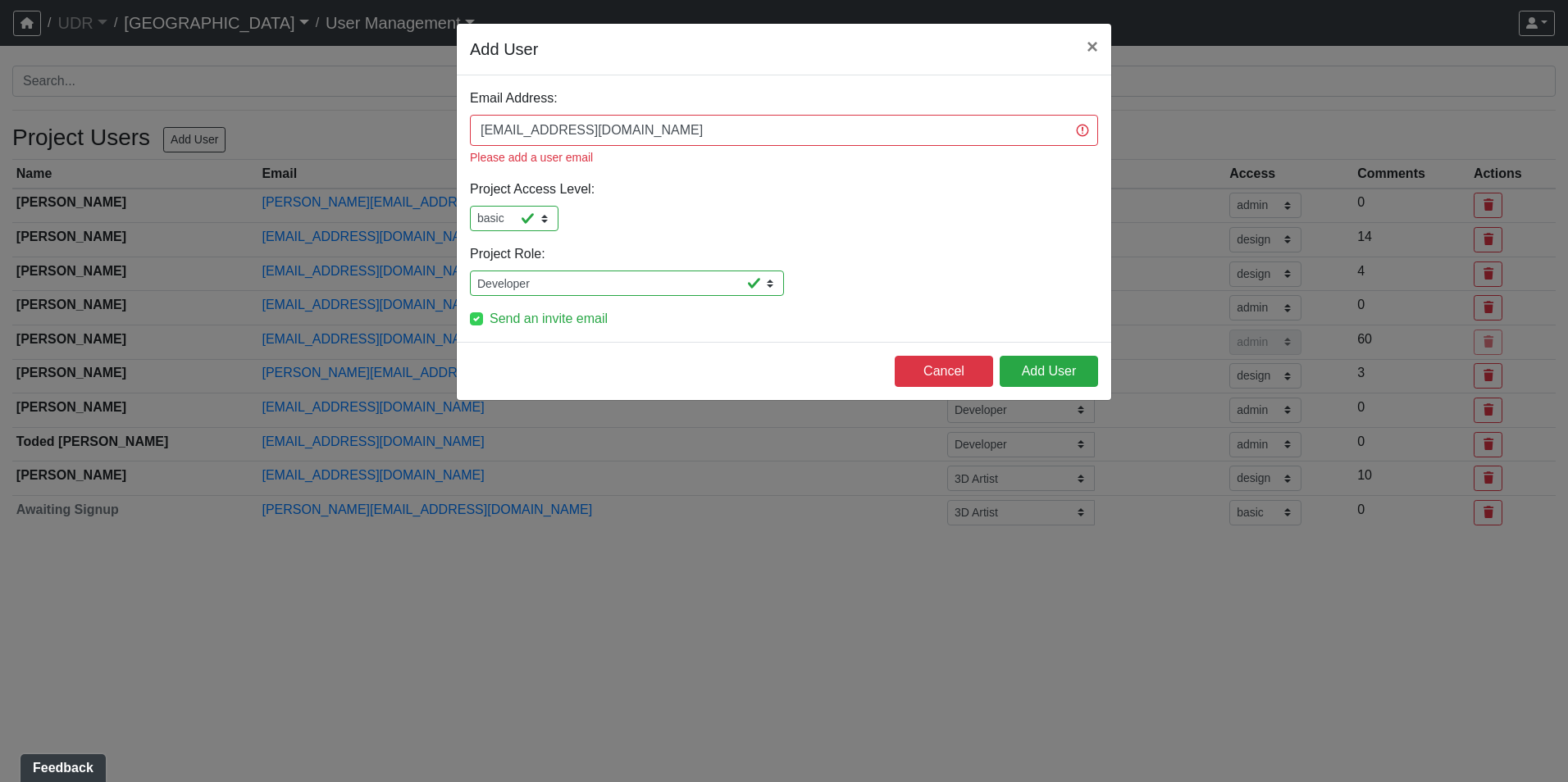
drag, startPoint x: 595, startPoint y: 267, endPoint x: 594, endPoint y: 326, distance: 59.0
click at [594, 342] on div "Cancel Add User" at bounding box center [783, 371] width 654 height 58
click at [575, 271] on input "Developer" at bounding box center [626, 283] width 314 height 25
click at [769, 271] on input "Developer" at bounding box center [626, 283] width 314 height 25
drag, startPoint x: 815, startPoint y: 217, endPoint x: 775, endPoint y: 217, distance: 40.0
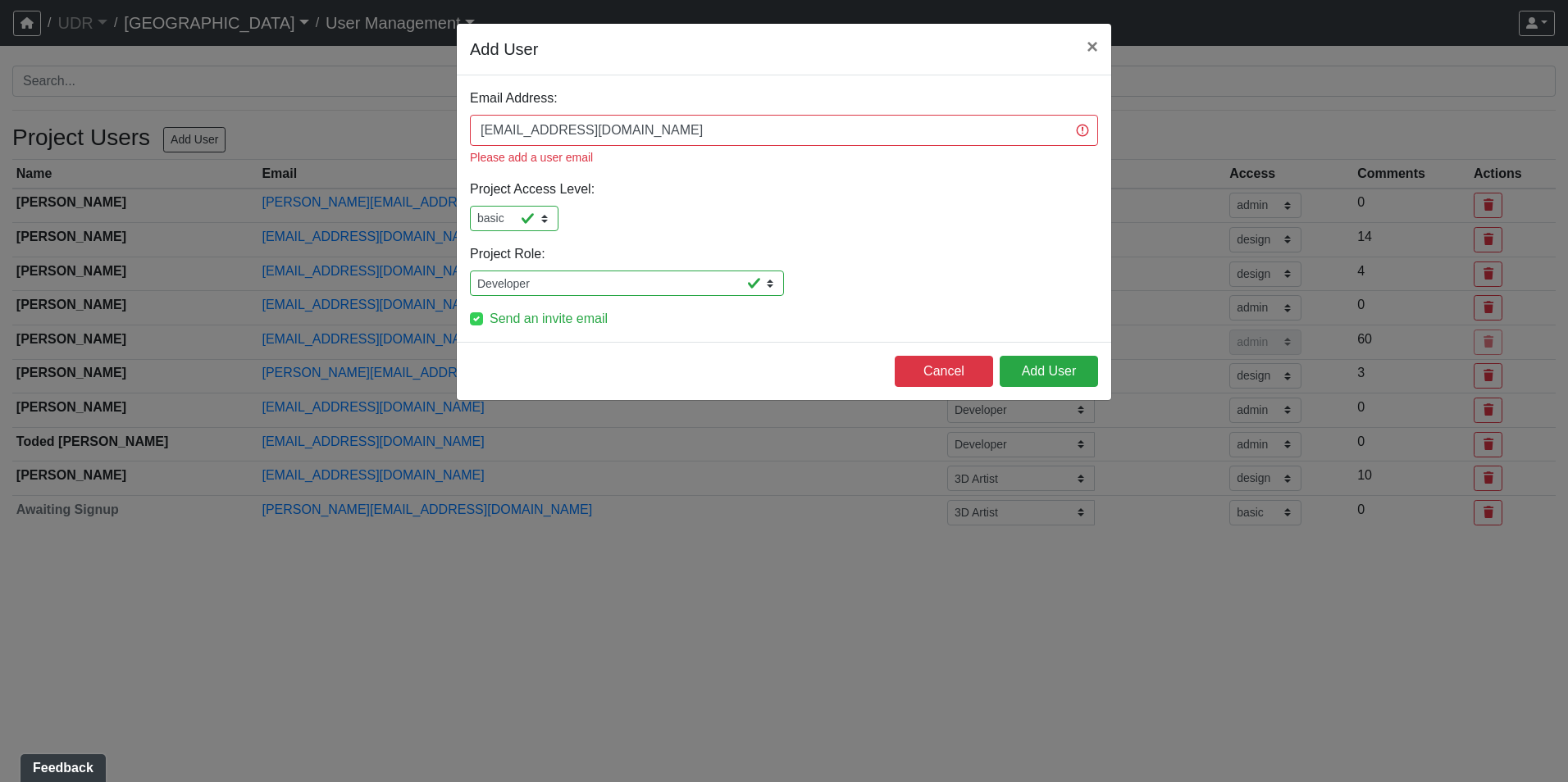
click at [815, 217] on div "Email Address: [EMAIL_ADDRESS][DOMAIN_NAME] Please add a user email Project Acc…" at bounding box center [783, 209] width 654 height 267
click at [726, 271] on input "Developer" at bounding box center [626, 283] width 314 height 25
drag, startPoint x: 762, startPoint y: 259, endPoint x: 362, endPoint y: 259, distance: 400.0
click at [362, 259] on form "Add User × Email Address: [EMAIL_ADDRESS][DOMAIN_NAME] Please add a user email …" at bounding box center [784, 212] width 1568 height 378
type input "Operations"
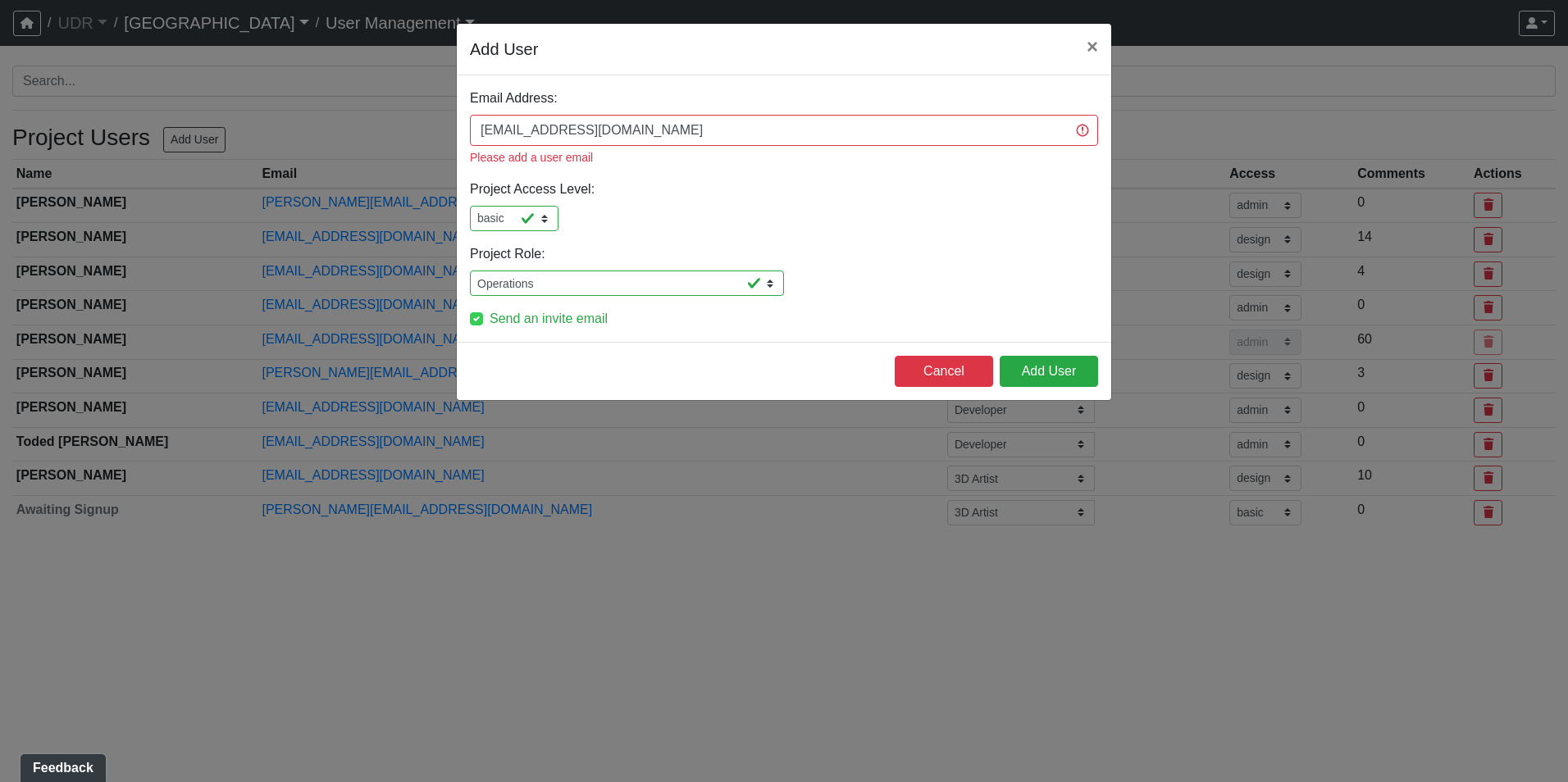
click at [652, 148] on div "Email Address: [EMAIL_ADDRESS][DOMAIN_NAME] Please add a user email Project Acc…" at bounding box center [783, 209] width 654 height 267
click at [1029, 356] on button "Add User" at bounding box center [1049, 371] width 99 height 31
select select "design"
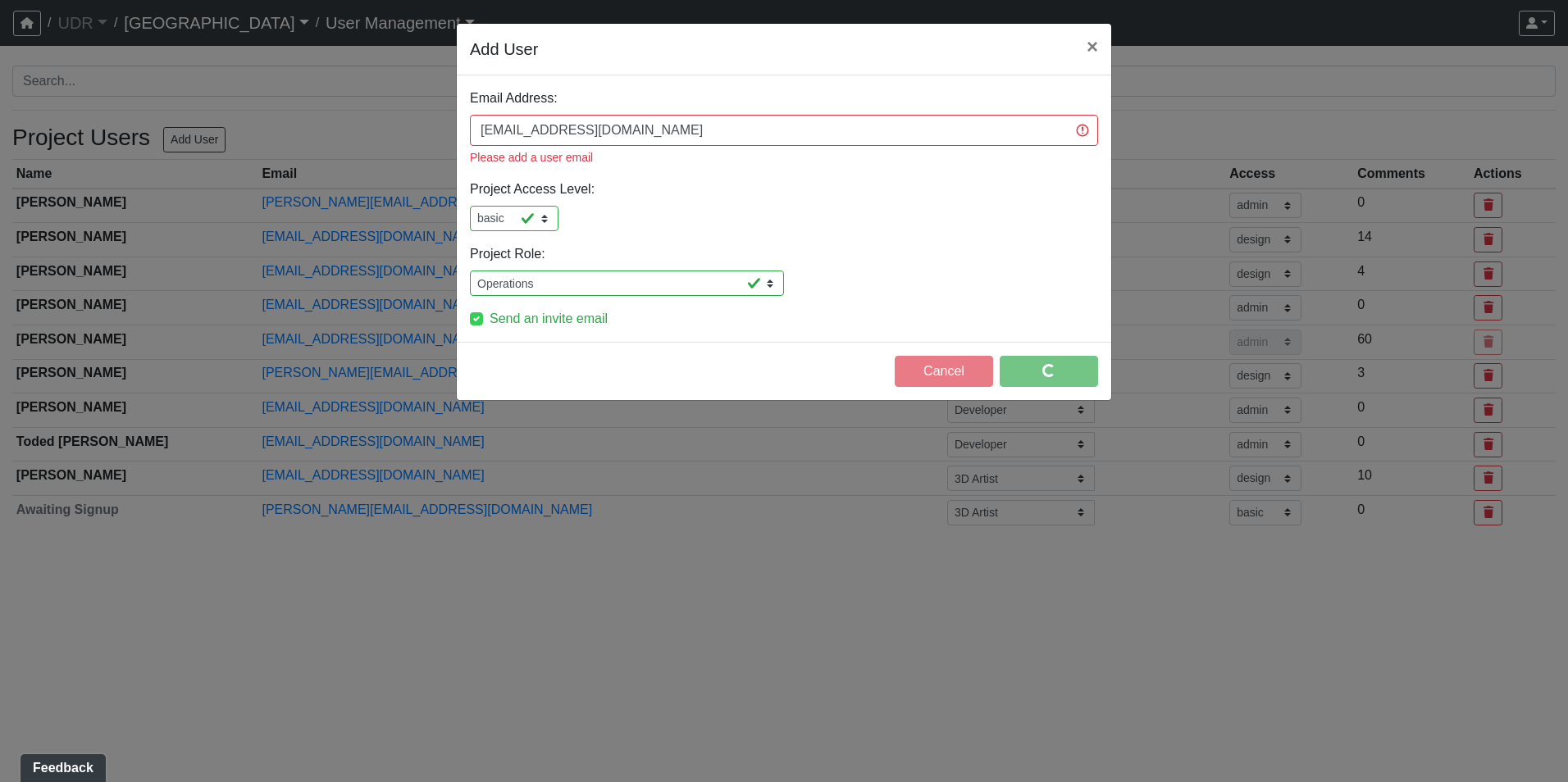
select select "design"
select select "basic"
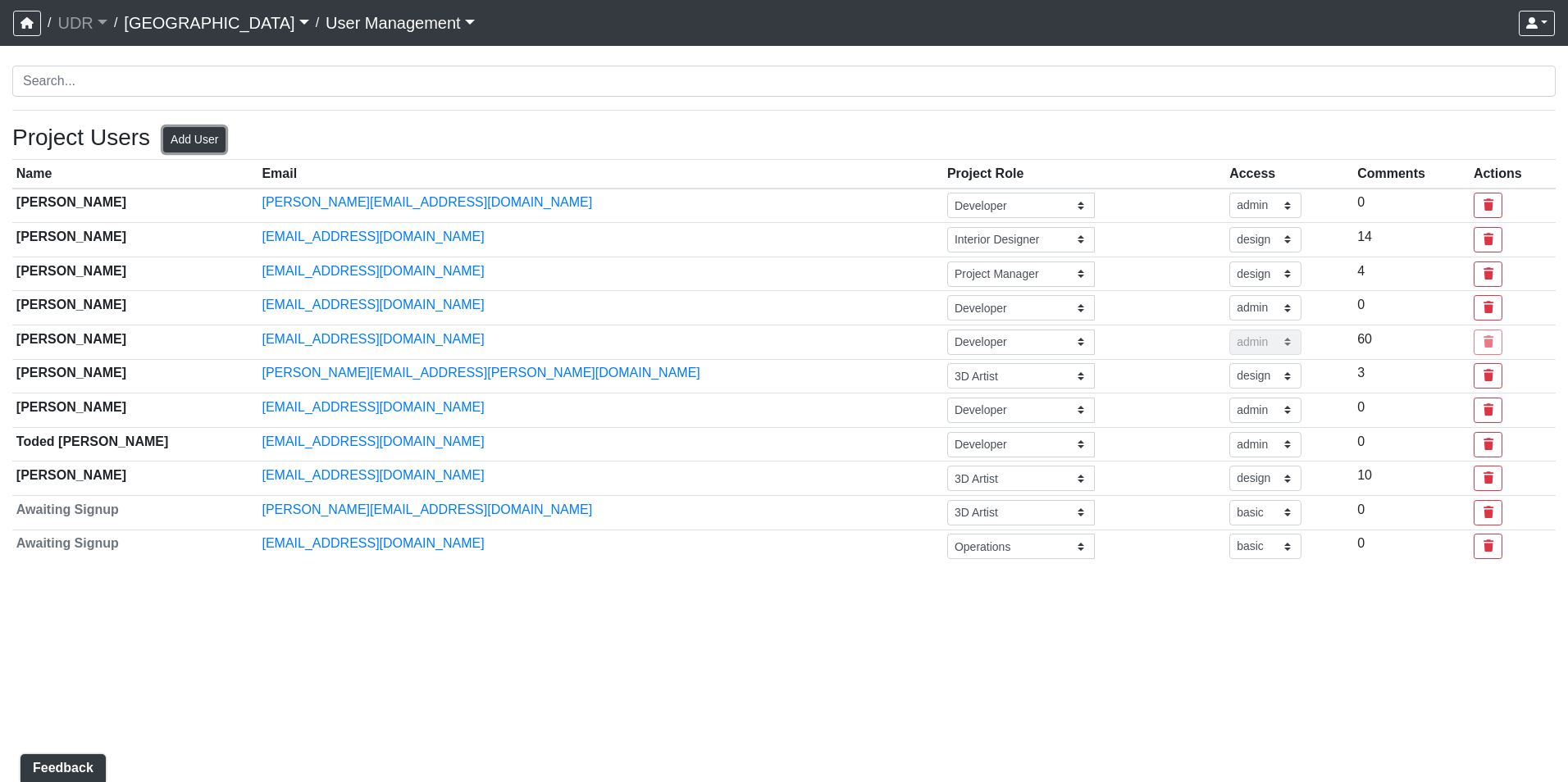
click at [189, 145] on button "Add User" at bounding box center [194, 139] width 62 height 25
select select "basic"
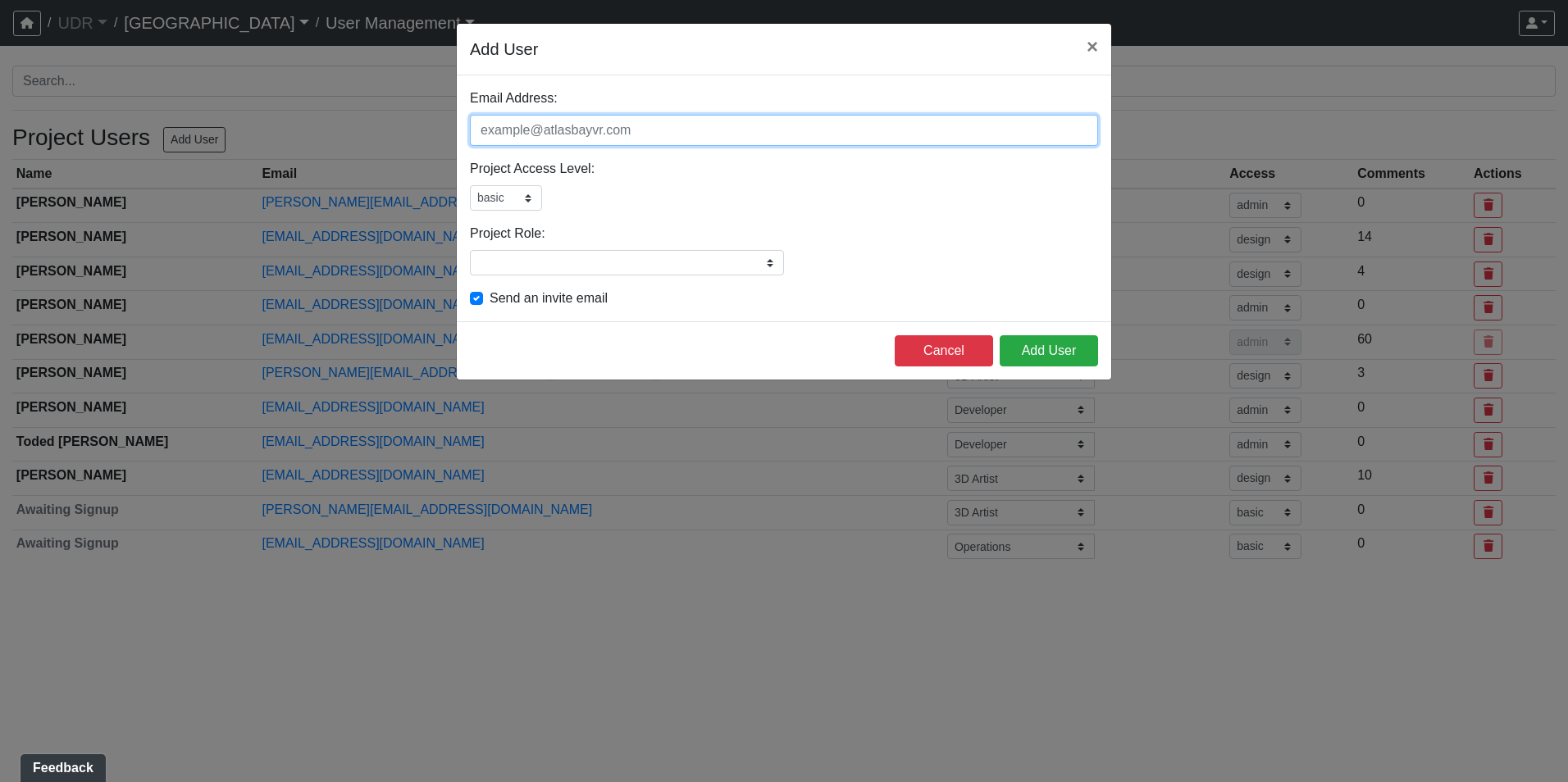
click at [576, 132] on input "Email Address:" at bounding box center [784, 130] width 628 height 31
paste input "[EMAIL_ADDRESS][DOMAIN_NAME]"
type input "[EMAIL_ADDRESS][DOMAIN_NAME]"
click at [545, 275] on div "Email Address: [EMAIL_ADDRESS][DOMAIN_NAME] Please add a user email Project Acc…" at bounding box center [783, 198] width 654 height 246
click at [528, 258] on input "Project Role:" at bounding box center [626, 263] width 314 height 25
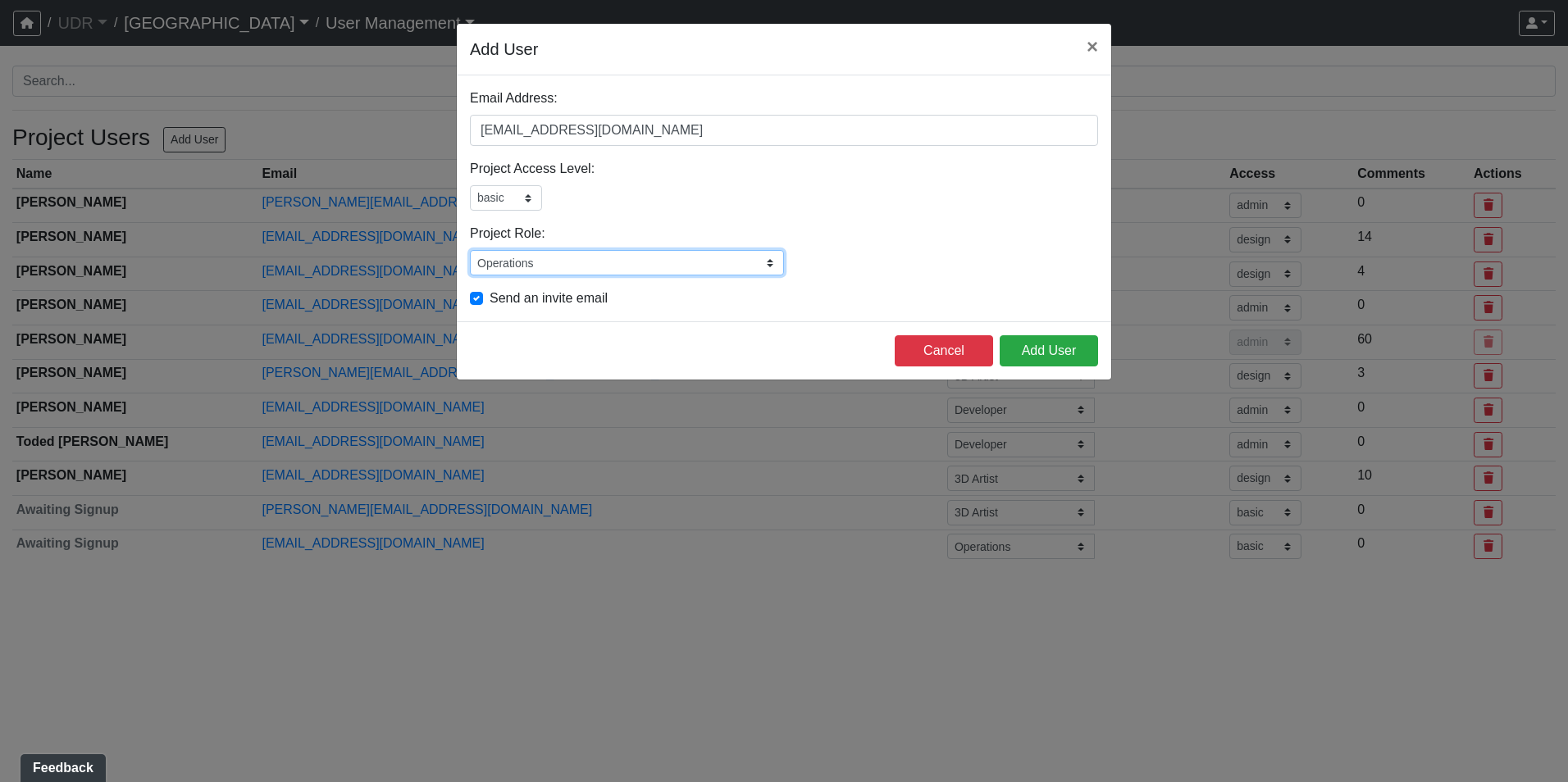
type input "Operations"
click at [708, 216] on div "Email Address: [EMAIL_ADDRESS][DOMAIN_NAME] Please add a user email Project Acc…" at bounding box center [783, 198] width 654 height 246
click at [1039, 355] on button "Add User" at bounding box center [1049, 351] width 99 height 31
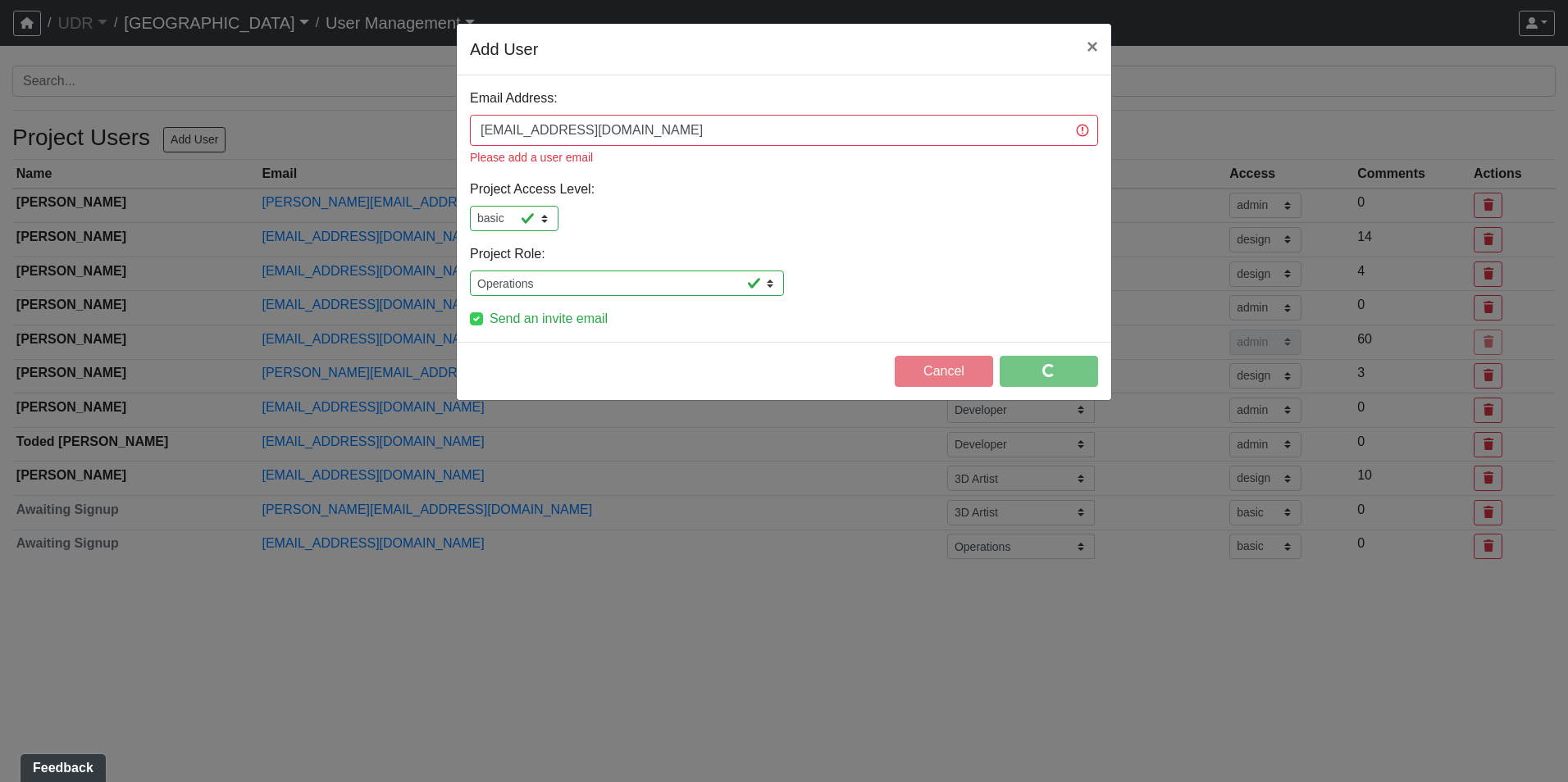
select select "design"
select select "basic"
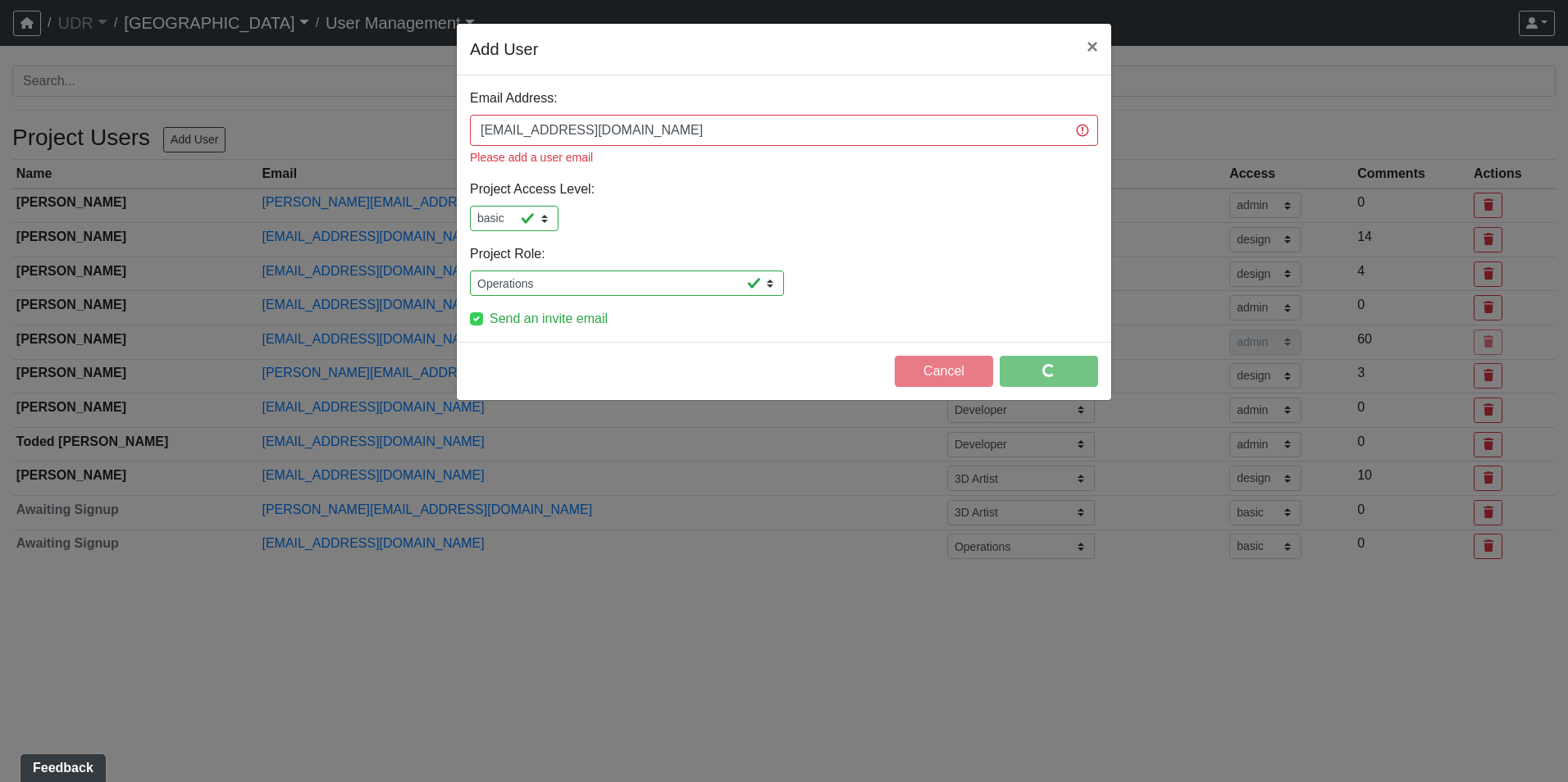
select select "basic"
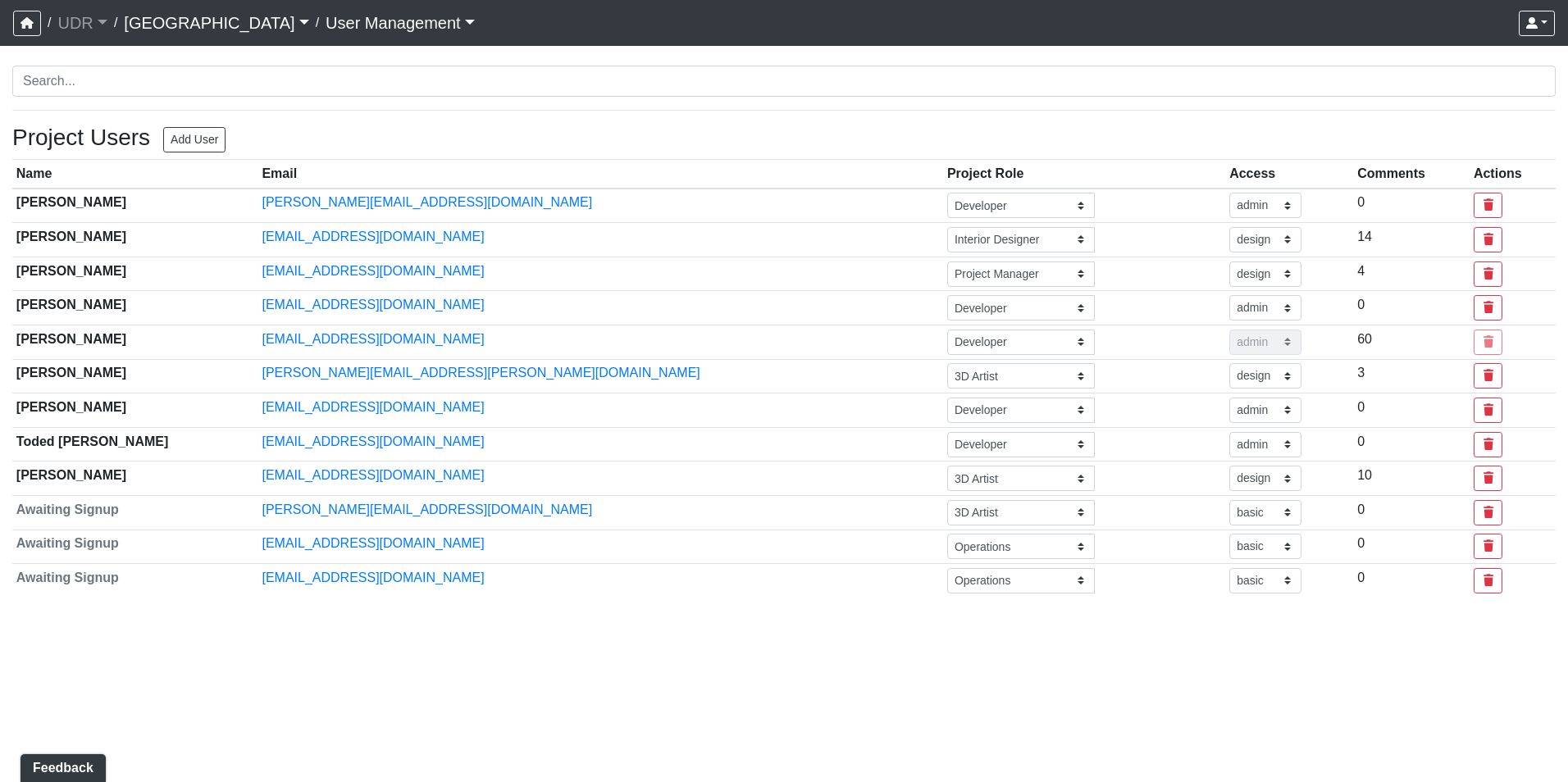
click at [227, 142] on div "No users found with current search term. Project Users Add User Name Email Proj…" at bounding box center [784, 338] width 1543 height 545
click at [212, 137] on button "Add User" at bounding box center [194, 139] width 62 height 25
select select "basic"
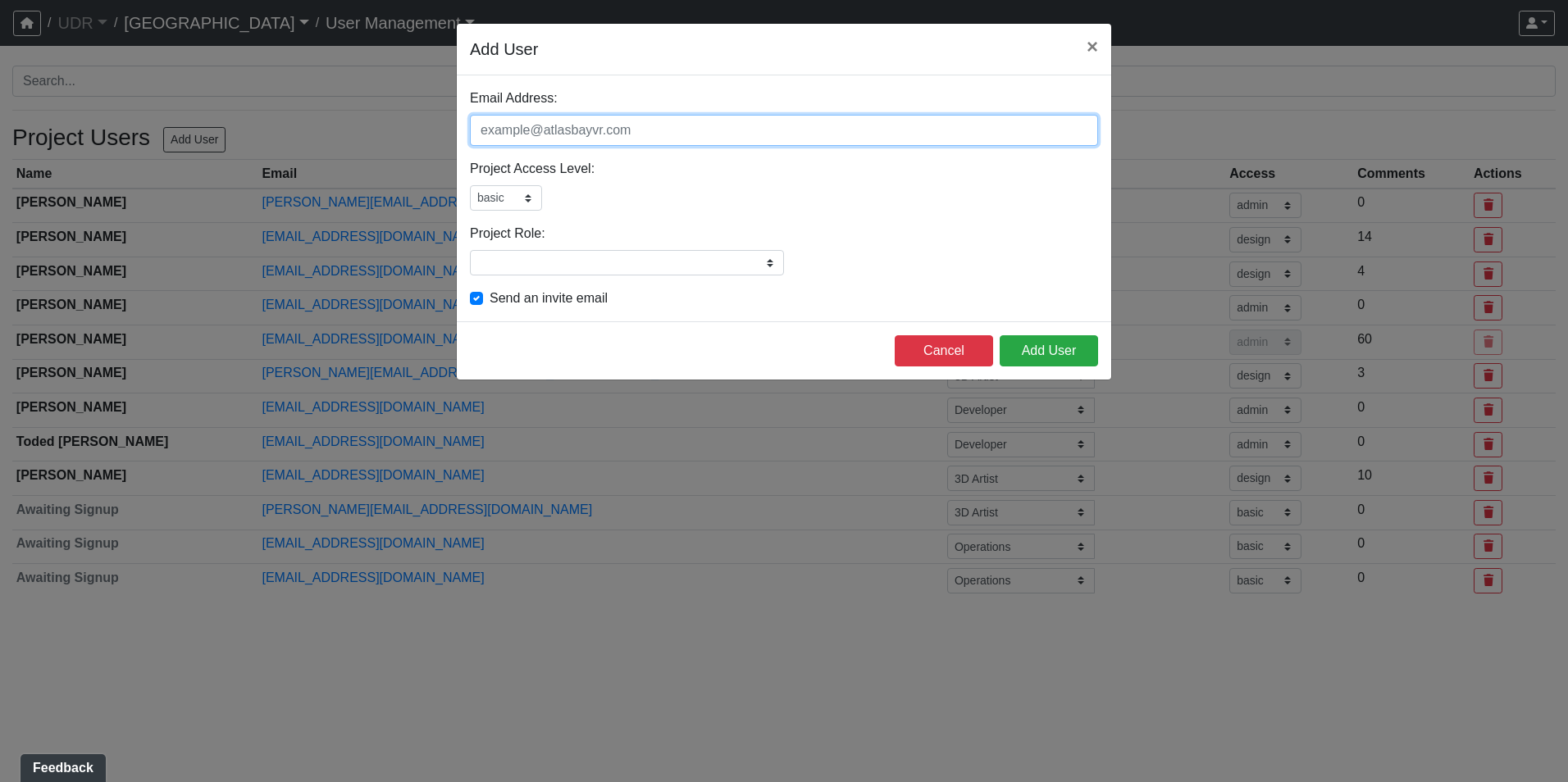
click at [508, 125] on input "Email Address:" at bounding box center [784, 130] width 628 height 31
paste input "[EMAIL_ADDRESS][DOMAIN_NAME]"
type input "[EMAIL_ADDRESS][DOMAIN_NAME]"
click at [560, 268] on input "Project Role:" at bounding box center [626, 263] width 314 height 25
type input "Operations"
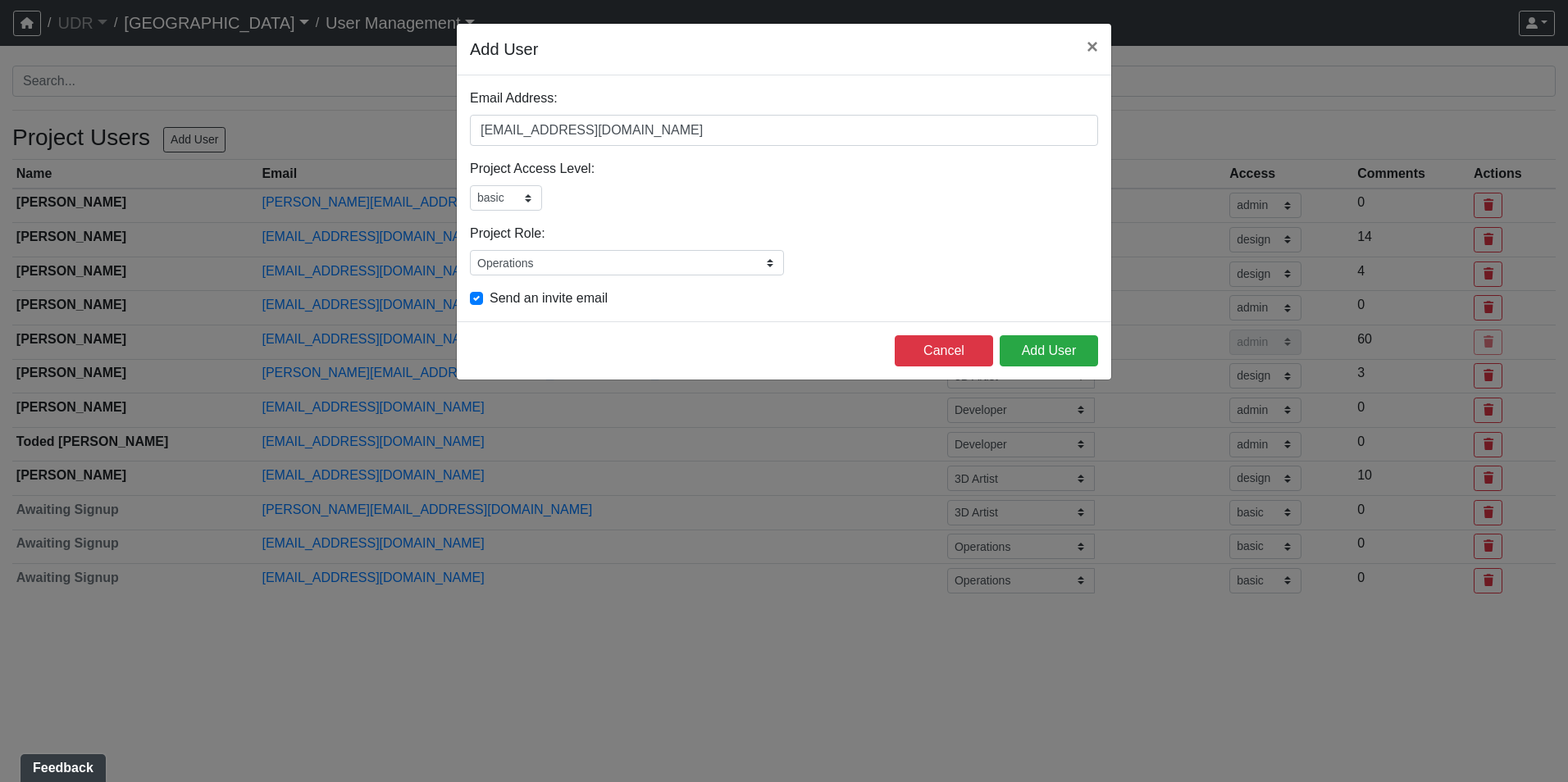
click at [920, 169] on div "Project Access Level: admin design basic external public Please select a user a…" at bounding box center [784, 185] width 628 height 51
click at [1013, 352] on button "Add User" at bounding box center [1049, 351] width 99 height 31
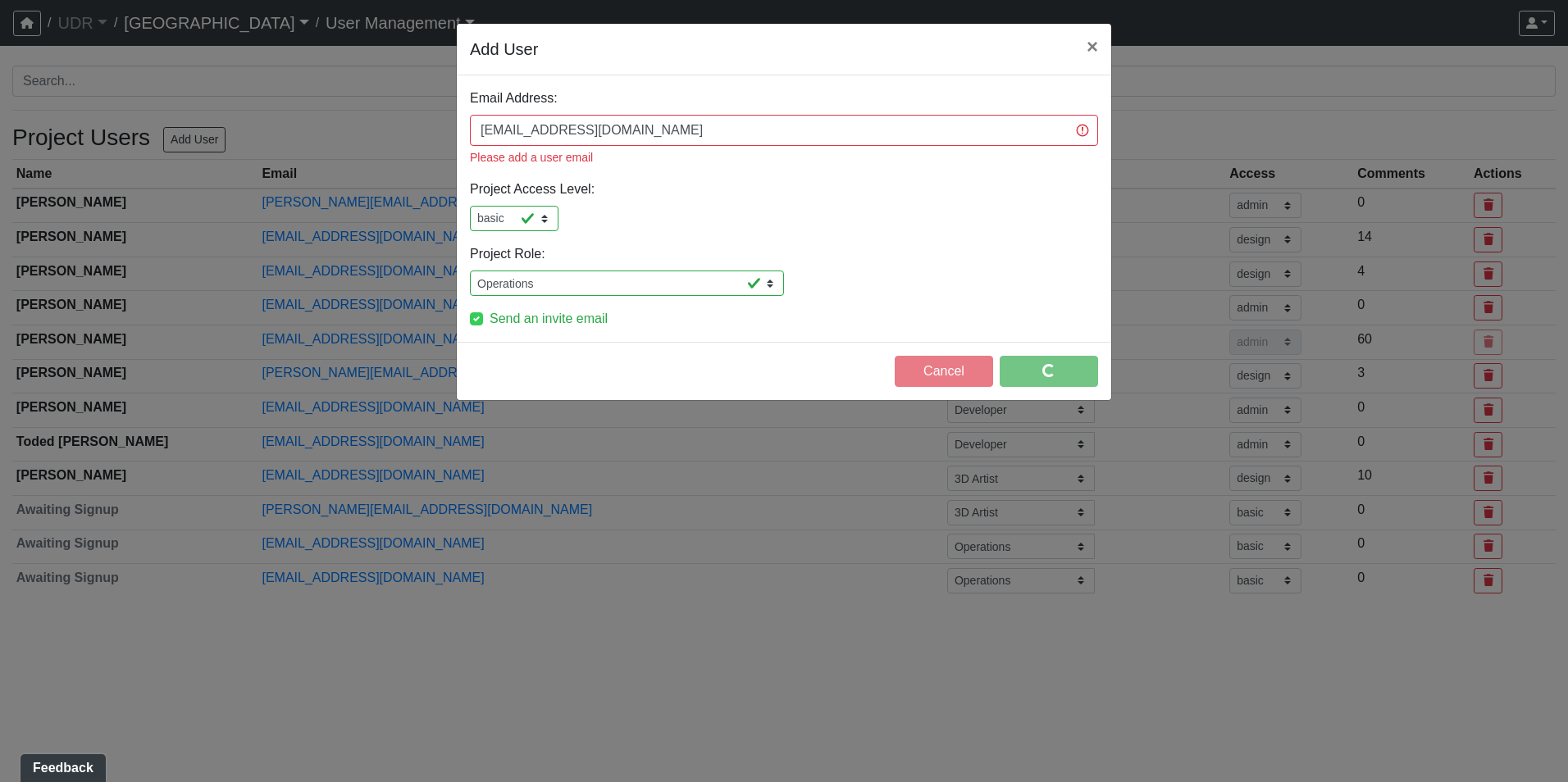
select select "design"
select select "basic"
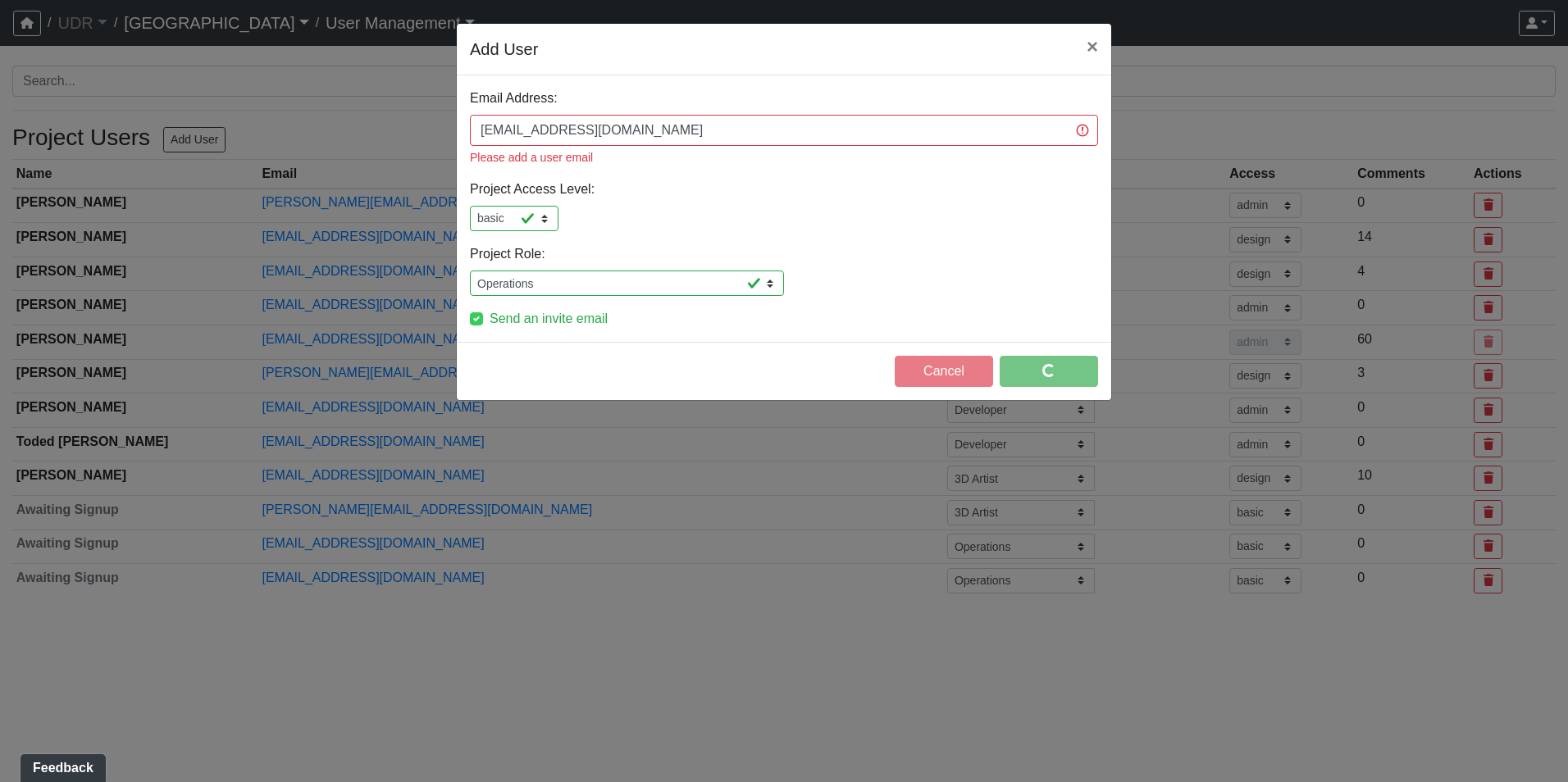
select select "basic"
